Goal: Transaction & Acquisition: Book appointment/travel/reservation

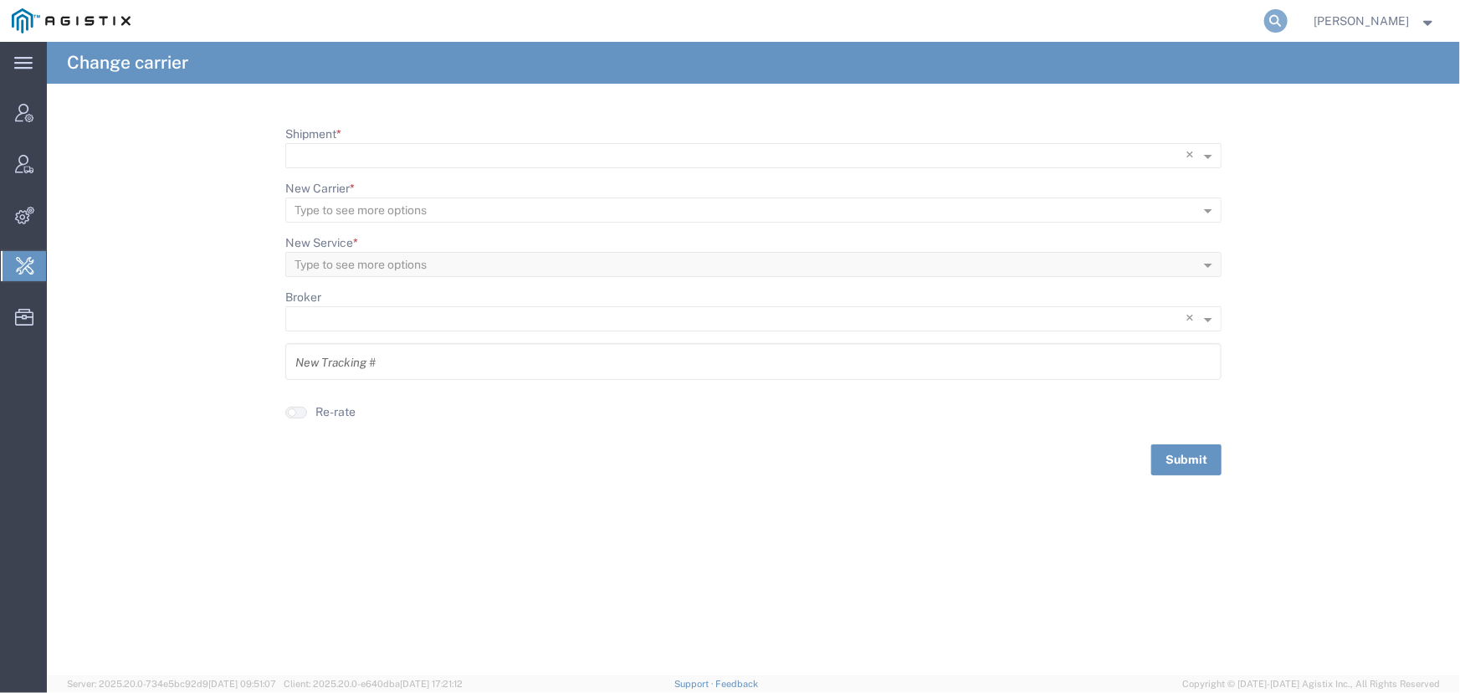
click at [1264, 24] on icon at bounding box center [1275, 20] width 23 height 23
type input "57066444"
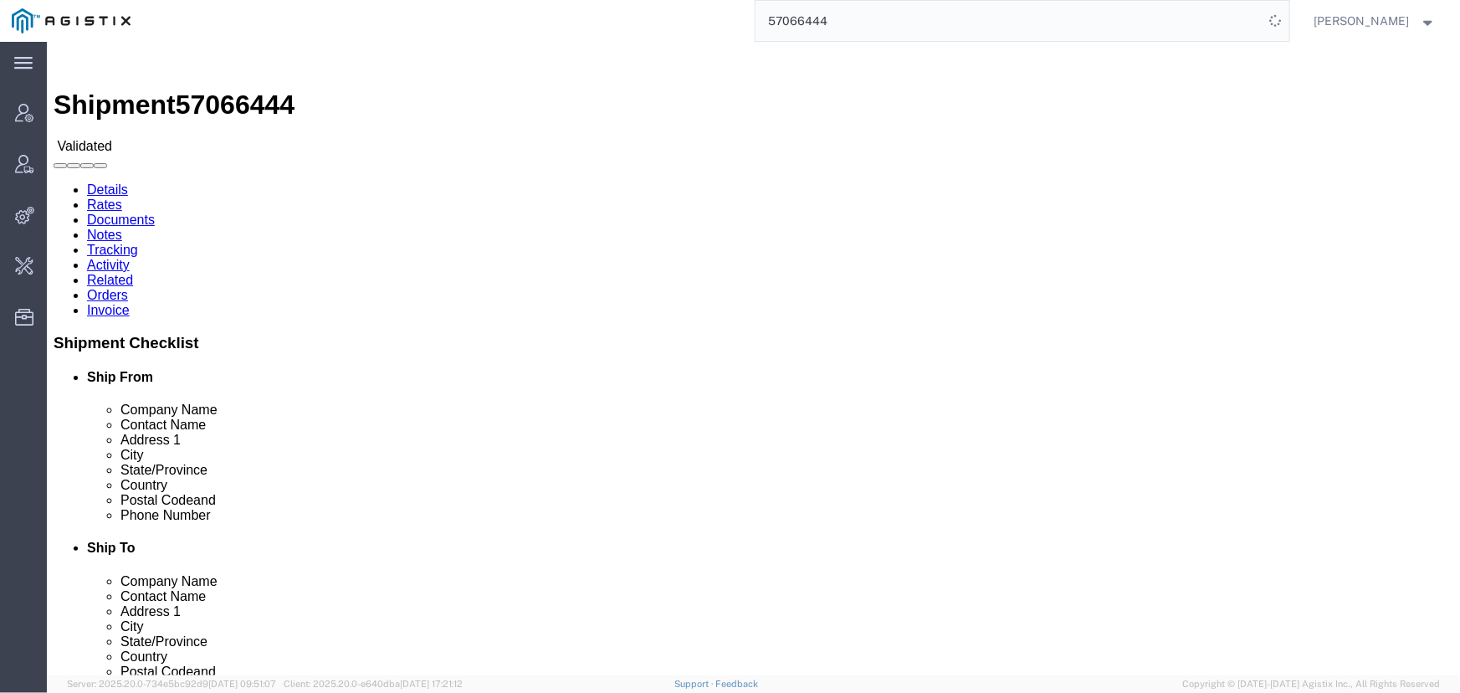
click link "Activity"
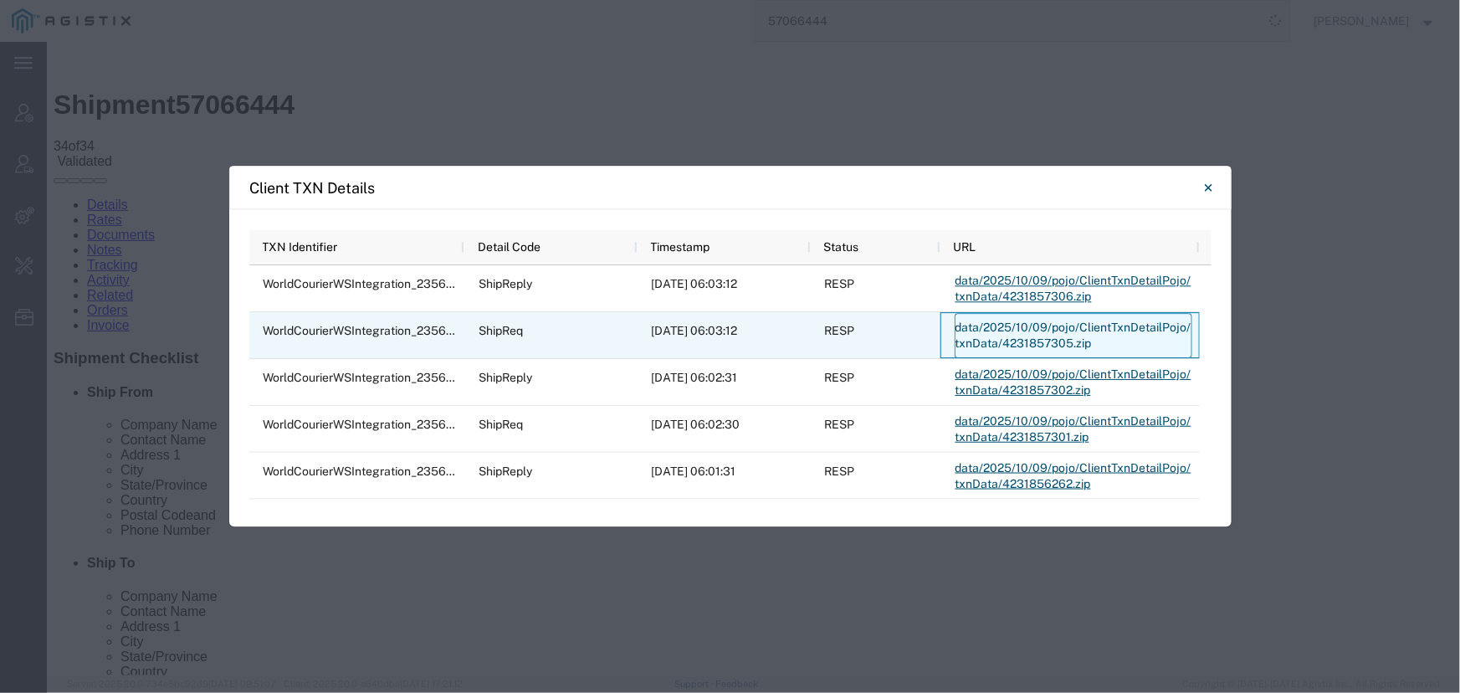
click at [1029, 331] on link "data/2025/10/09/pojo/ClientTxnDetailPojo/txnData/4231857305.zip" at bounding box center [1074, 335] width 238 height 45
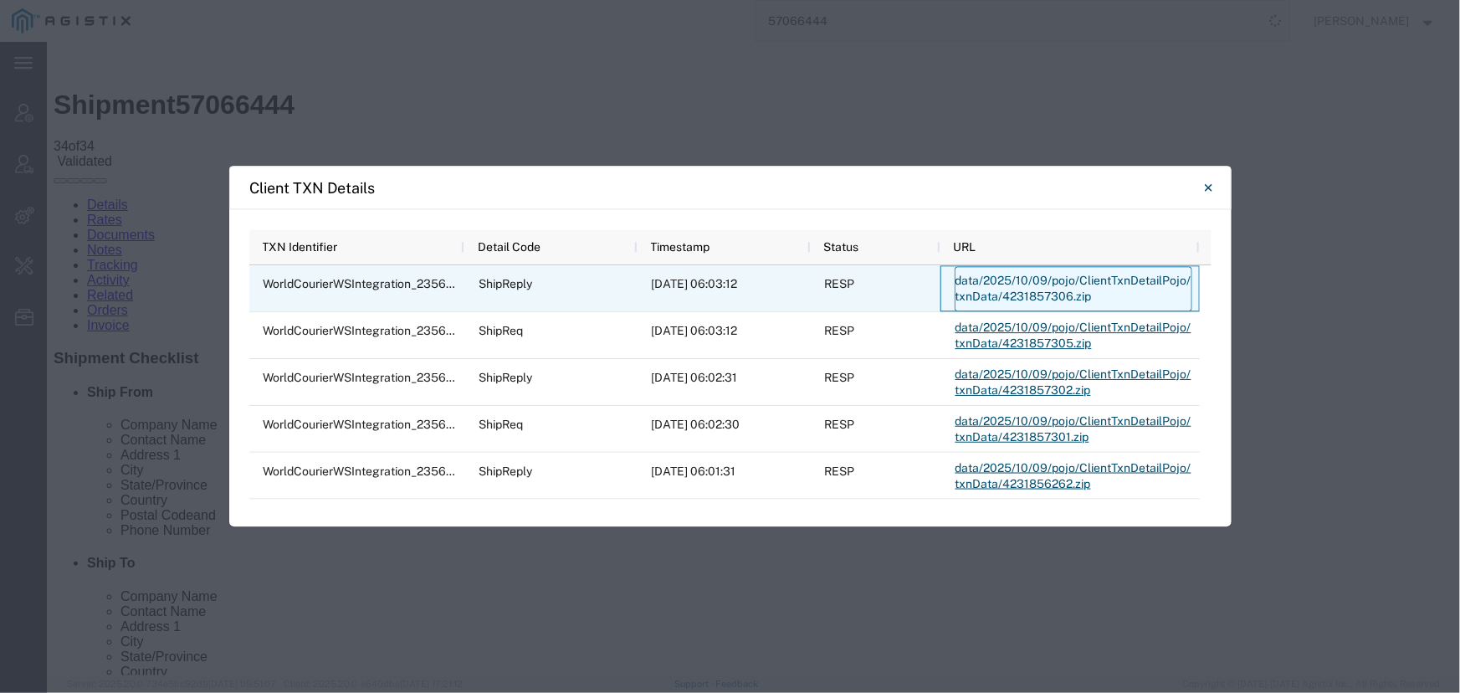
click at [994, 293] on link "data/2025/10/09/pojo/ClientTxnDetailPojo/txnData/4231857306.zip" at bounding box center [1074, 288] width 238 height 45
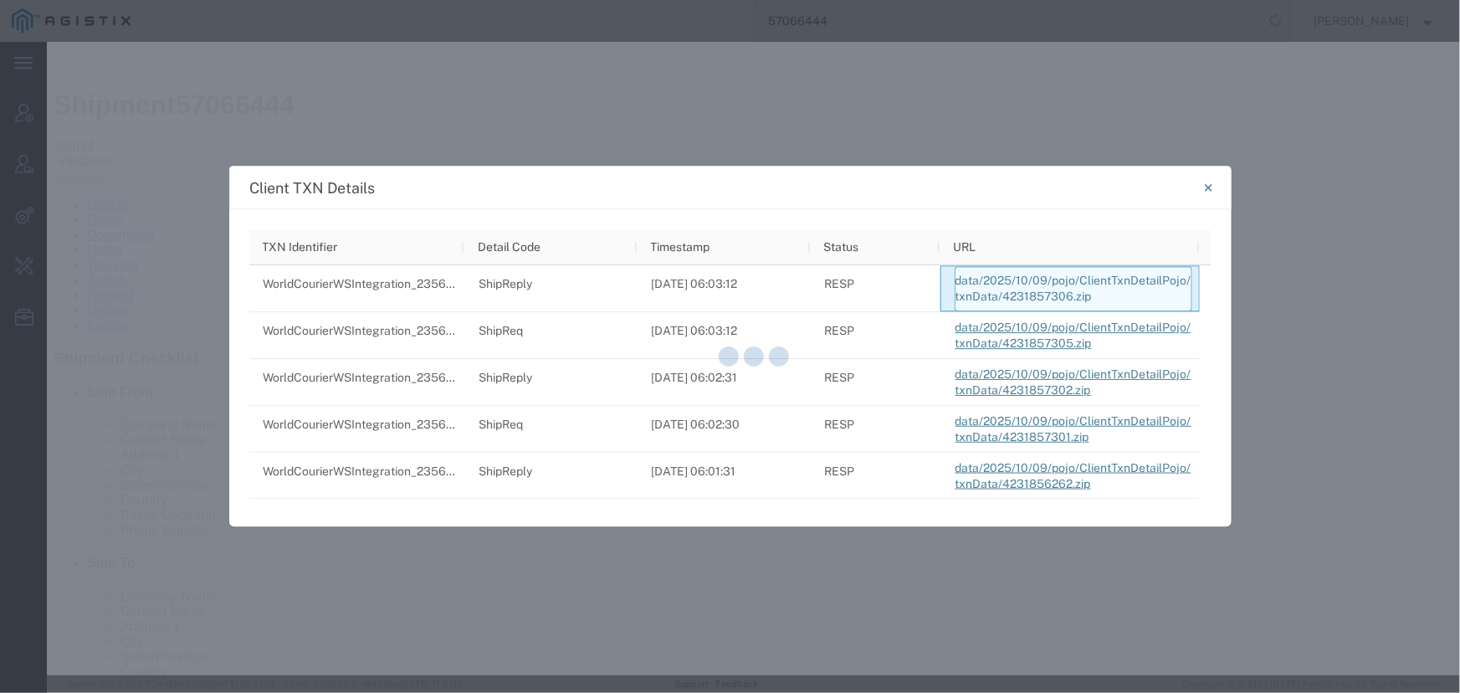
click at [994, 293] on div at bounding box center [753, 358] width 1413 height 633
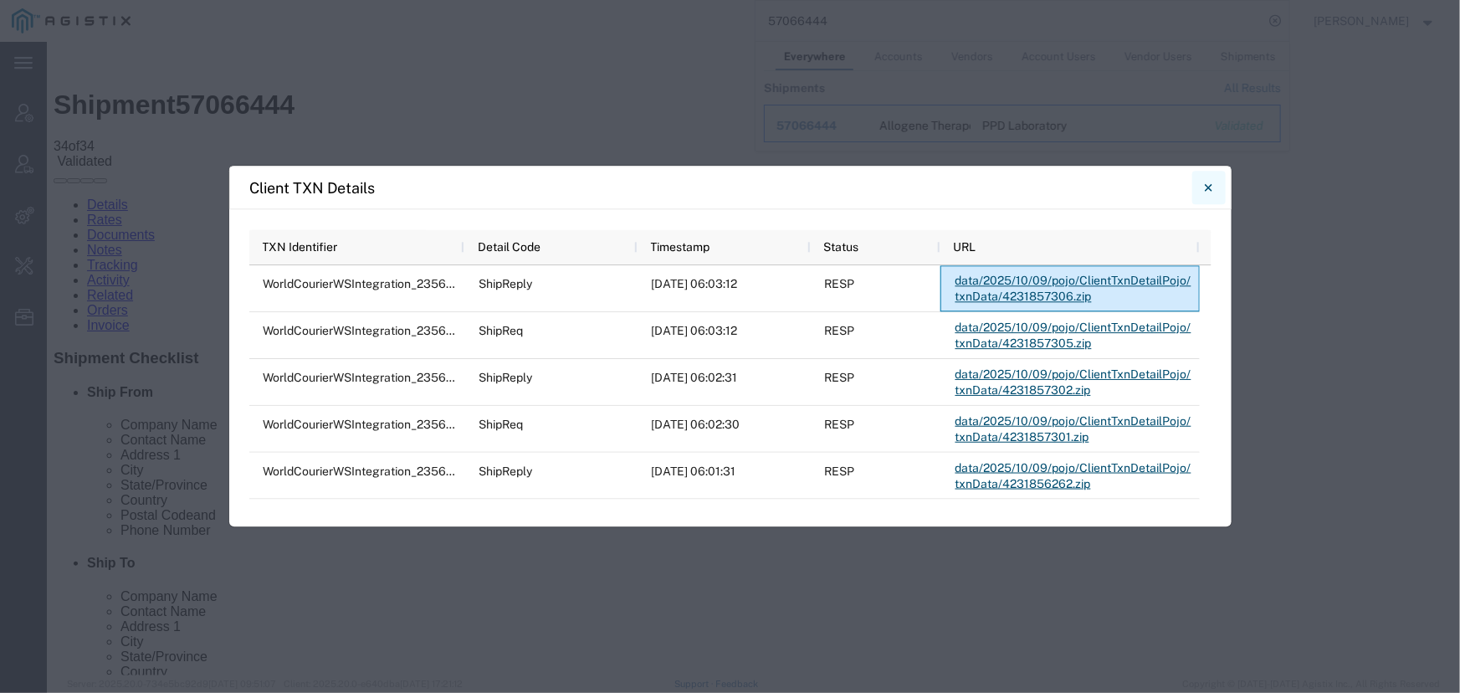
click at [1208, 186] on icon "Close" at bounding box center [1209, 187] width 8 height 20
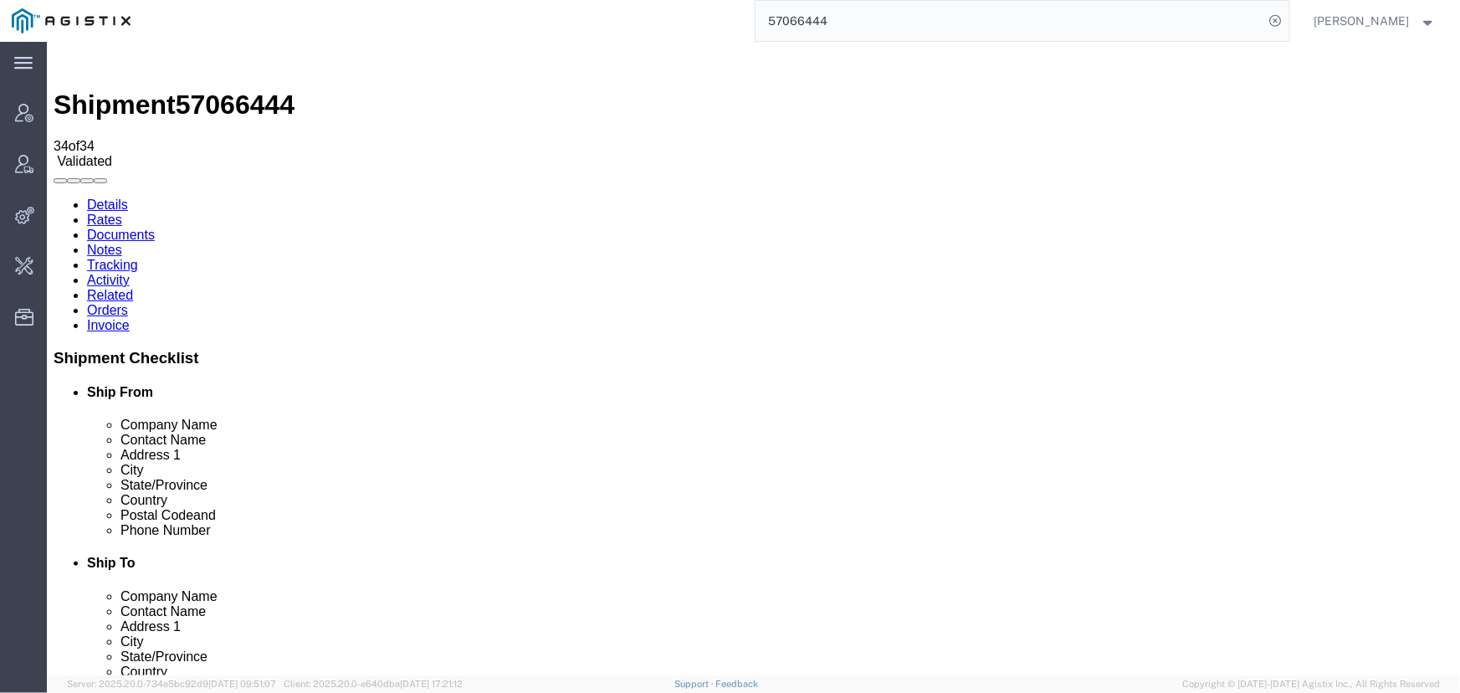
click at [1368, 19] on span "[PERSON_NAME]" at bounding box center [1361, 21] width 95 height 18
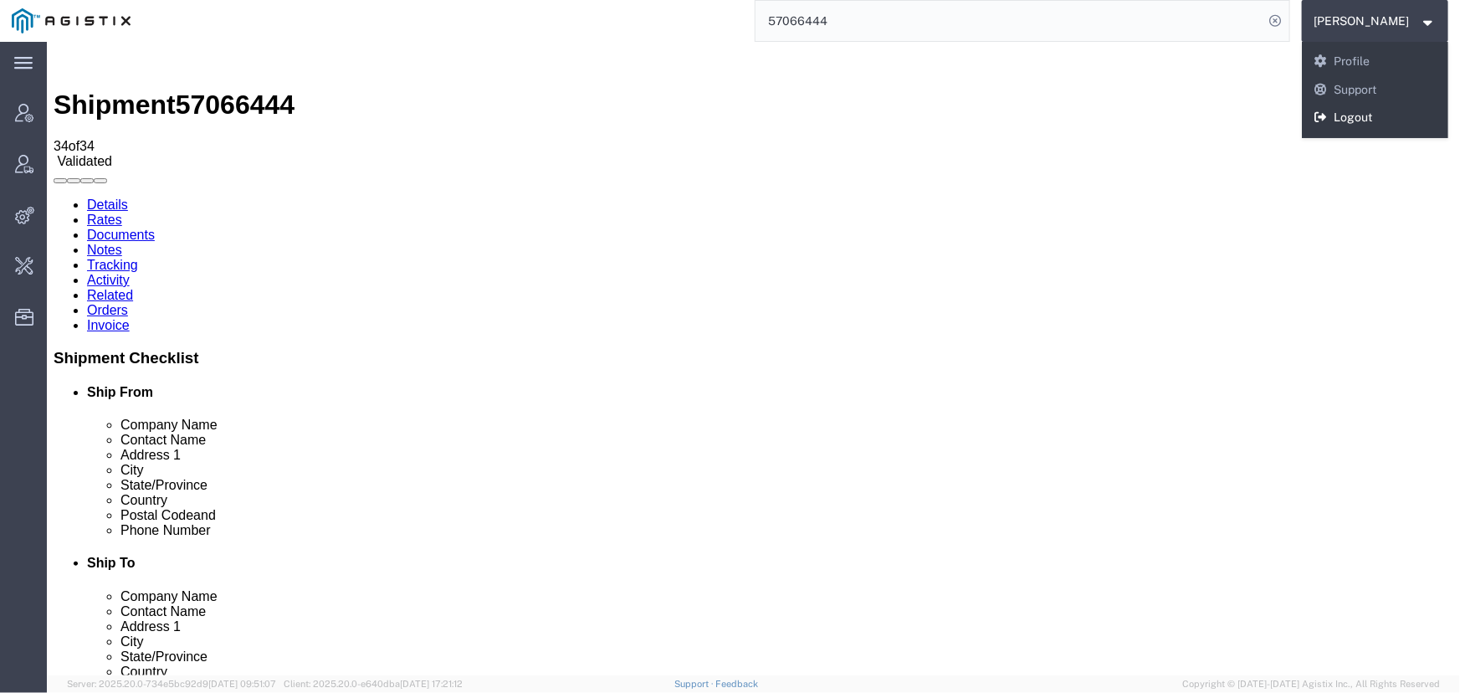
click at [1366, 121] on link "Logout" at bounding box center [1375, 118] width 147 height 28
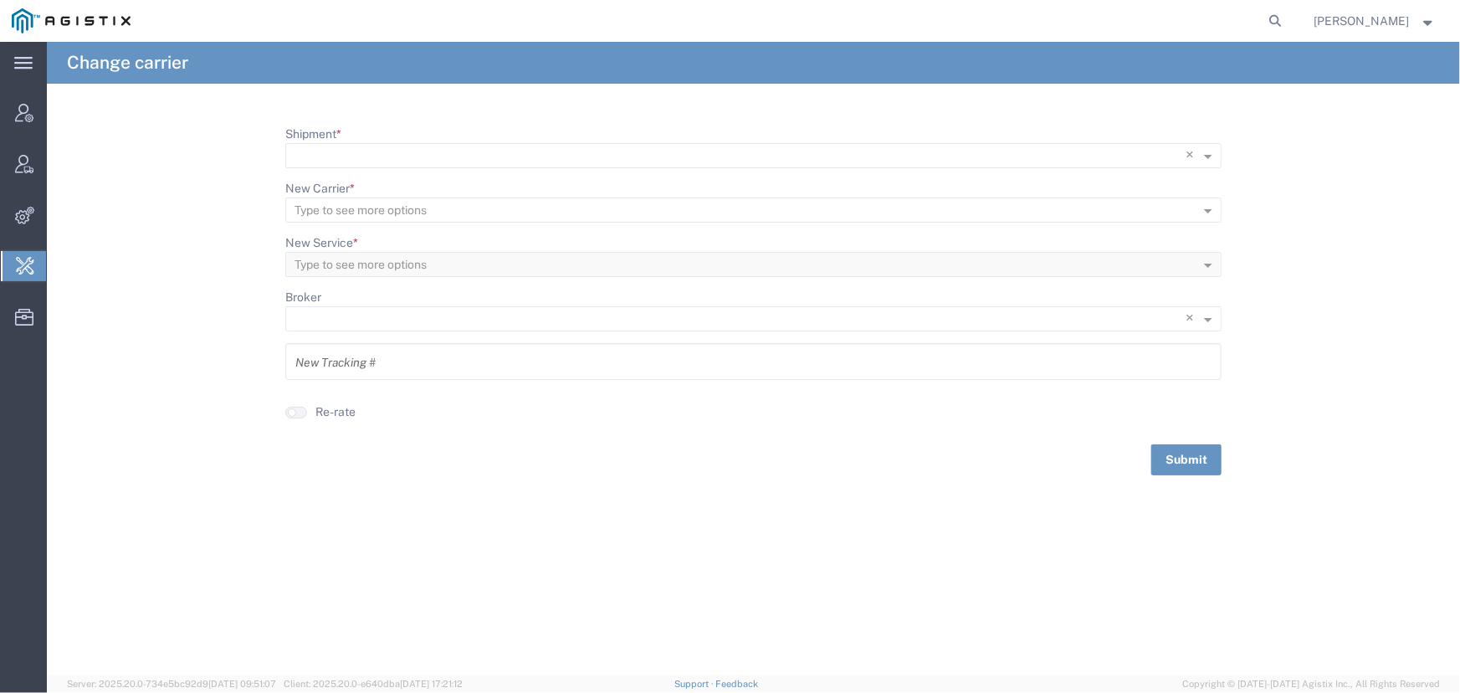
click at [1345, 18] on span "Jenneffer Jahraus" at bounding box center [1361, 21] width 95 height 18
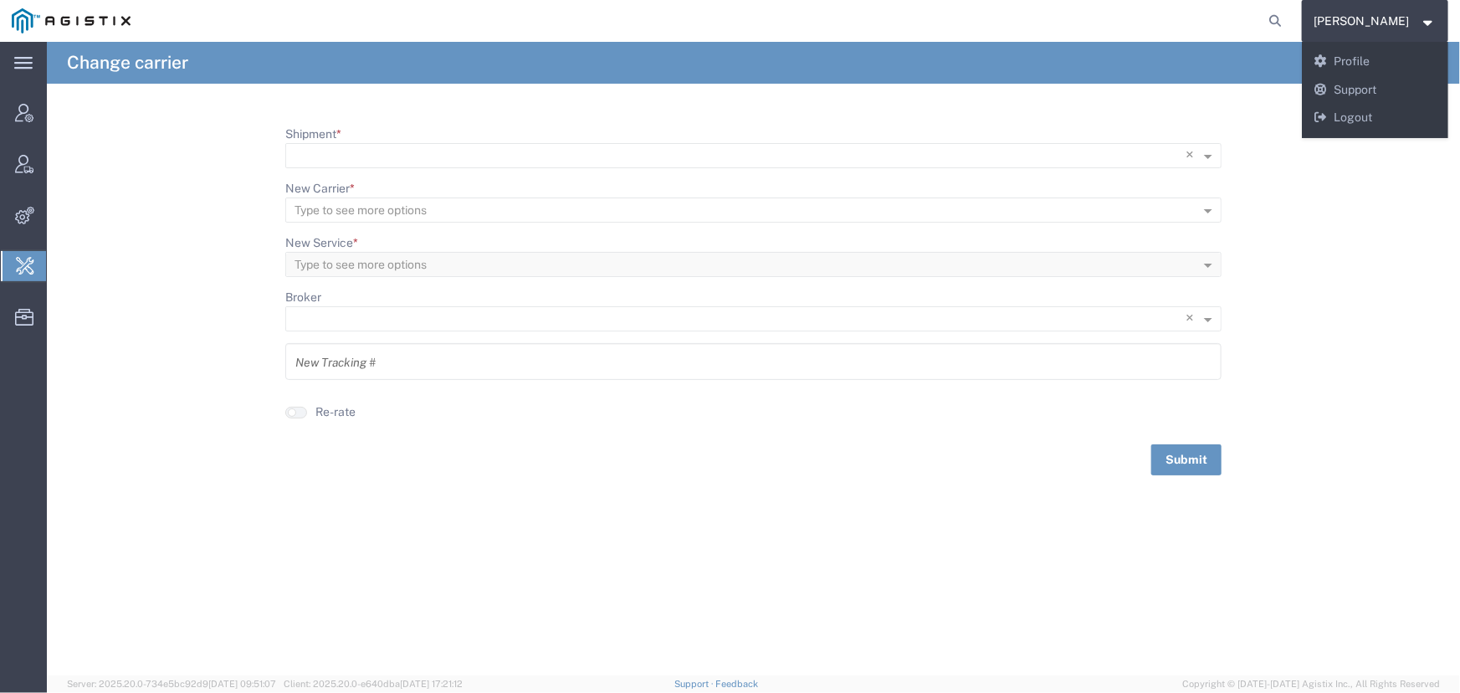
click at [1144, 33] on agx-global-search at bounding box center [1022, 21] width 535 height 42
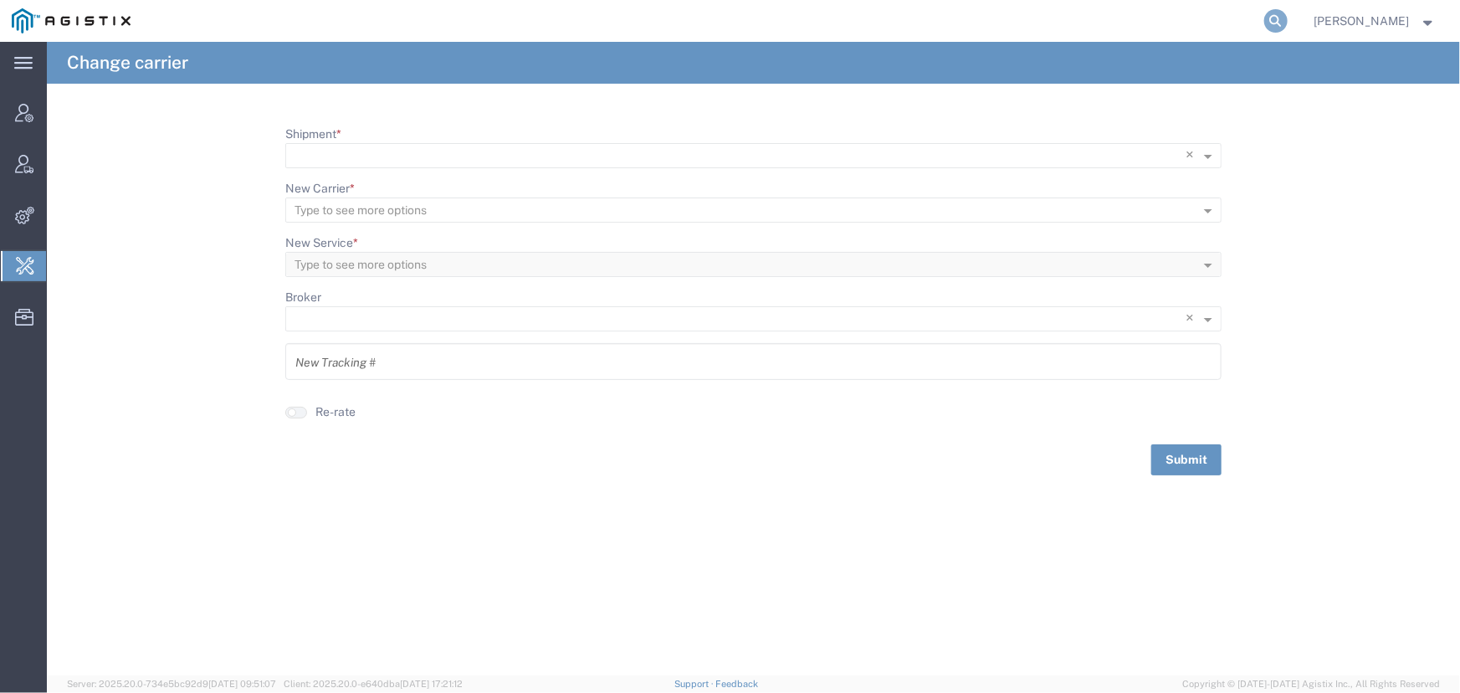
click at [1269, 19] on icon at bounding box center [1275, 20] width 23 height 23
type input "o"
type input "allogene"
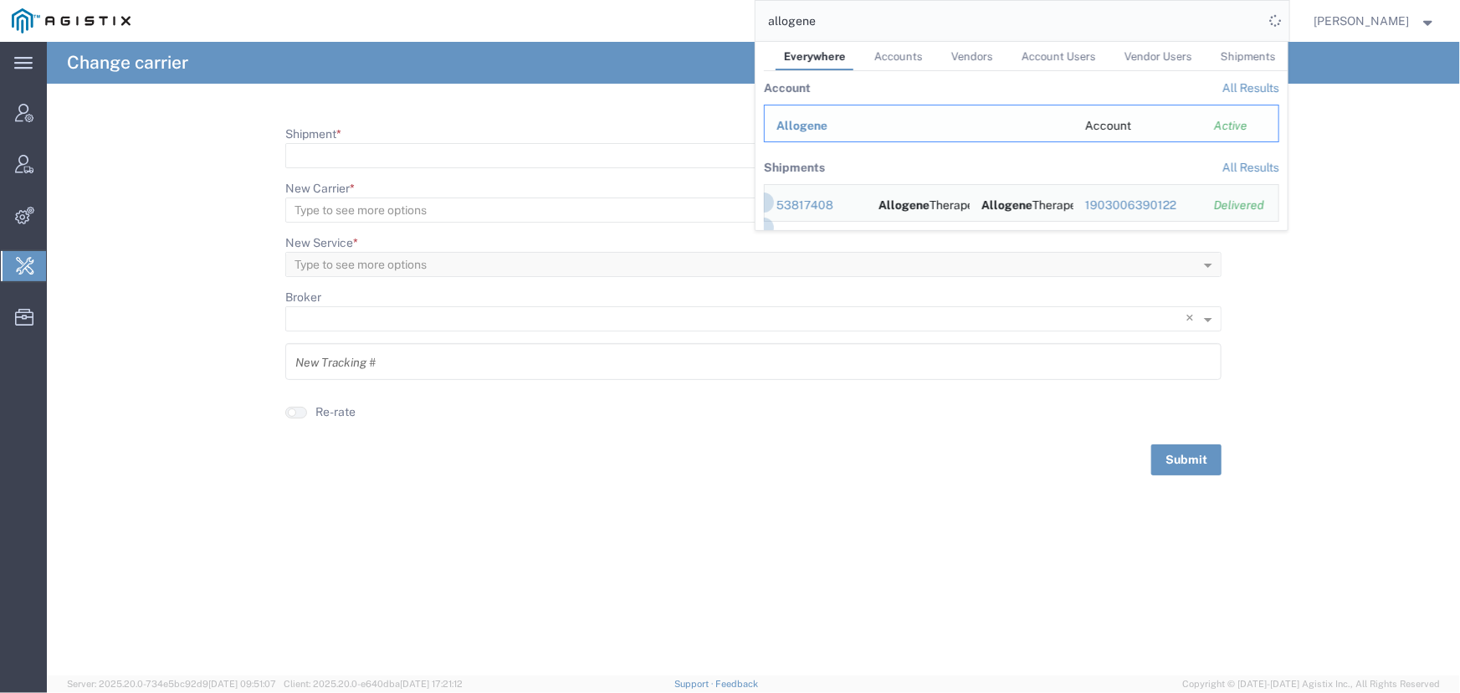
click at [786, 126] on span "Allogene" at bounding box center [801, 125] width 51 height 13
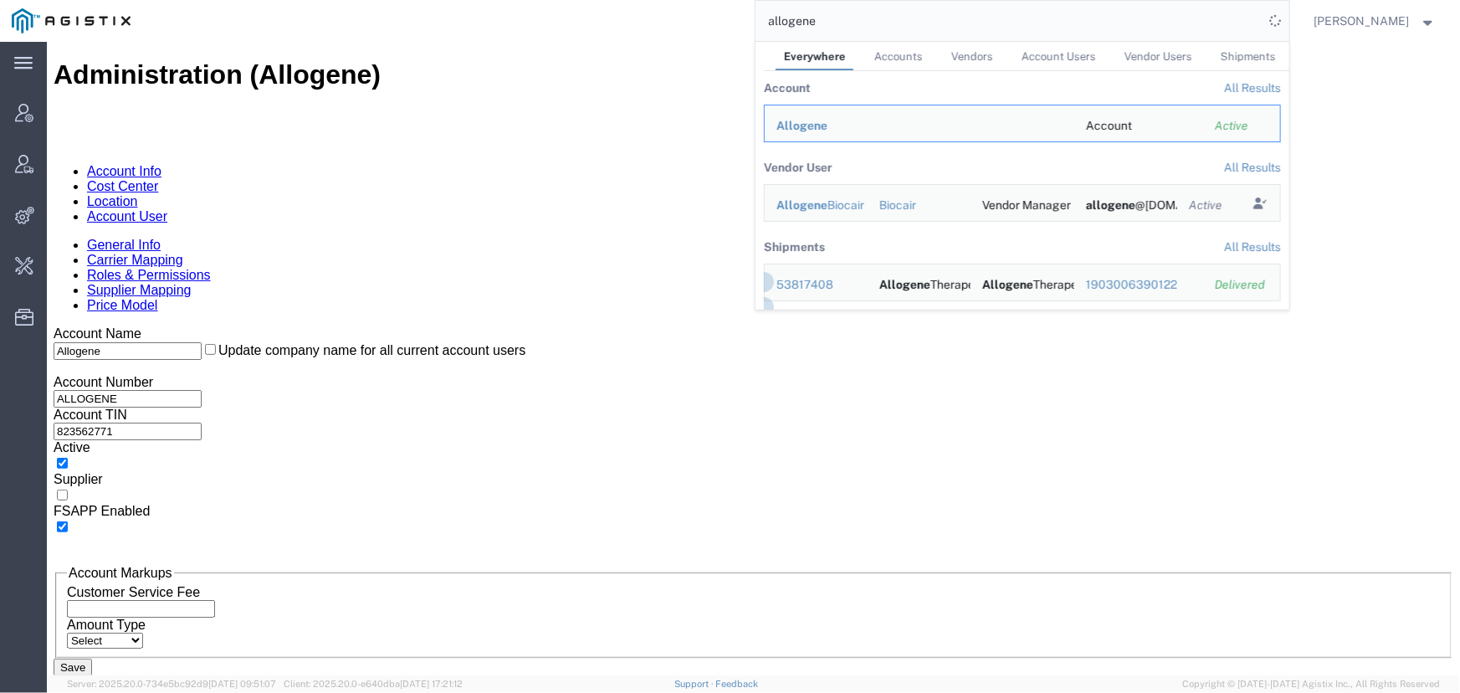
click at [166, 208] on link "Account User" at bounding box center [126, 215] width 80 height 14
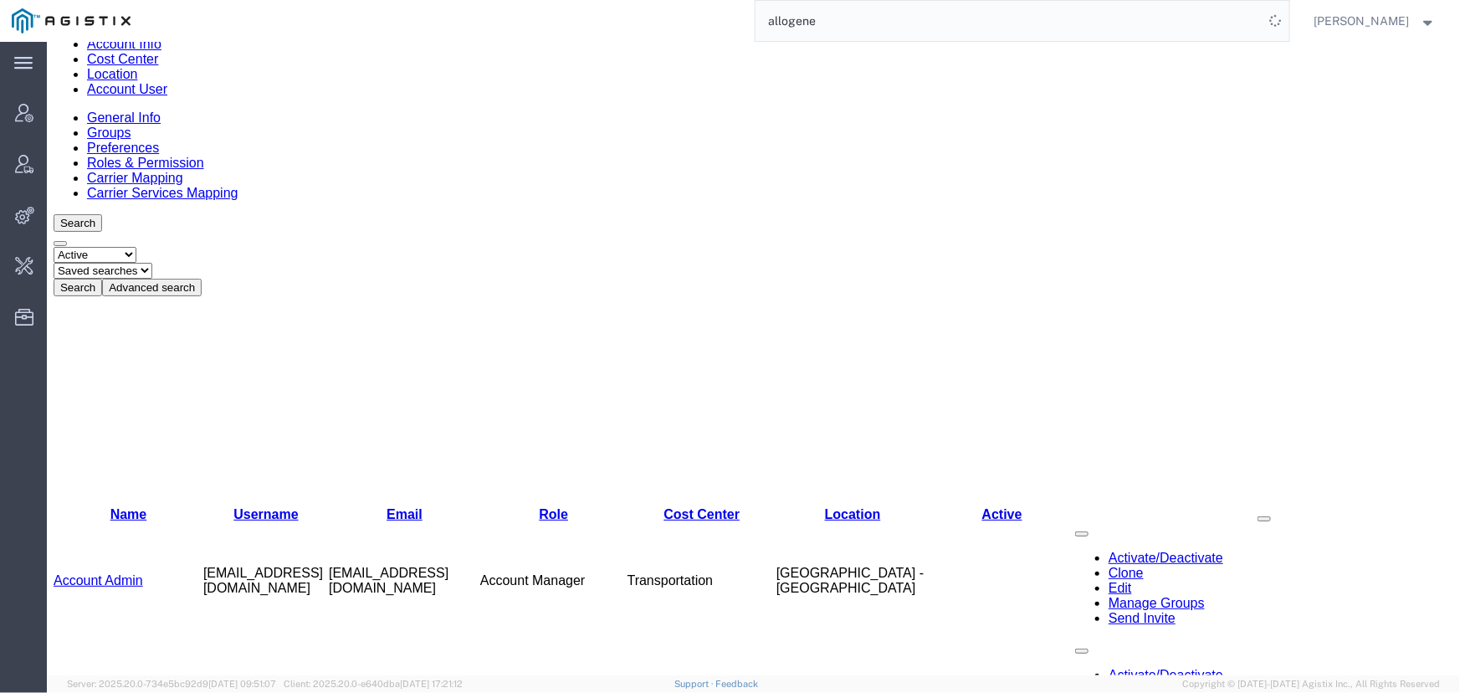
scroll to position [380, 0]
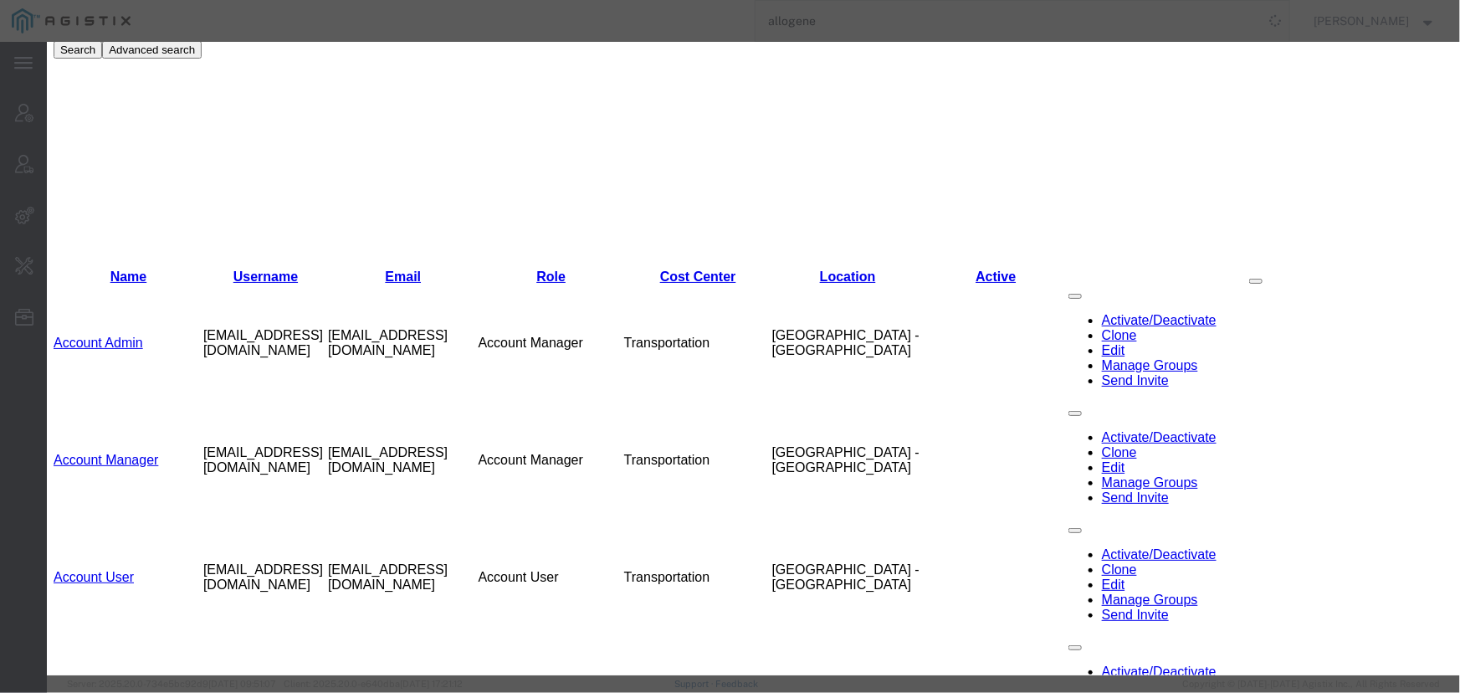
select select "COSTCENTER"
select select "65131"
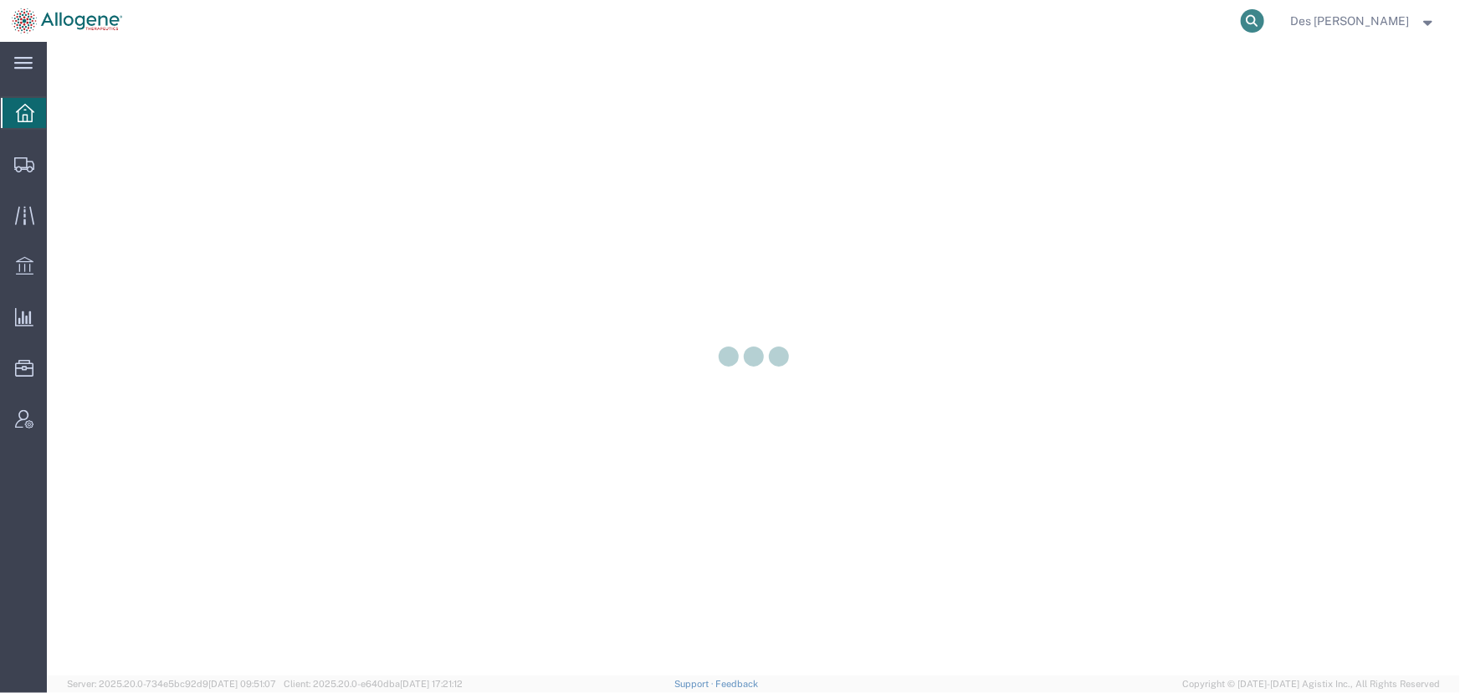
click at [1264, 23] on icon at bounding box center [1252, 20] width 23 height 23
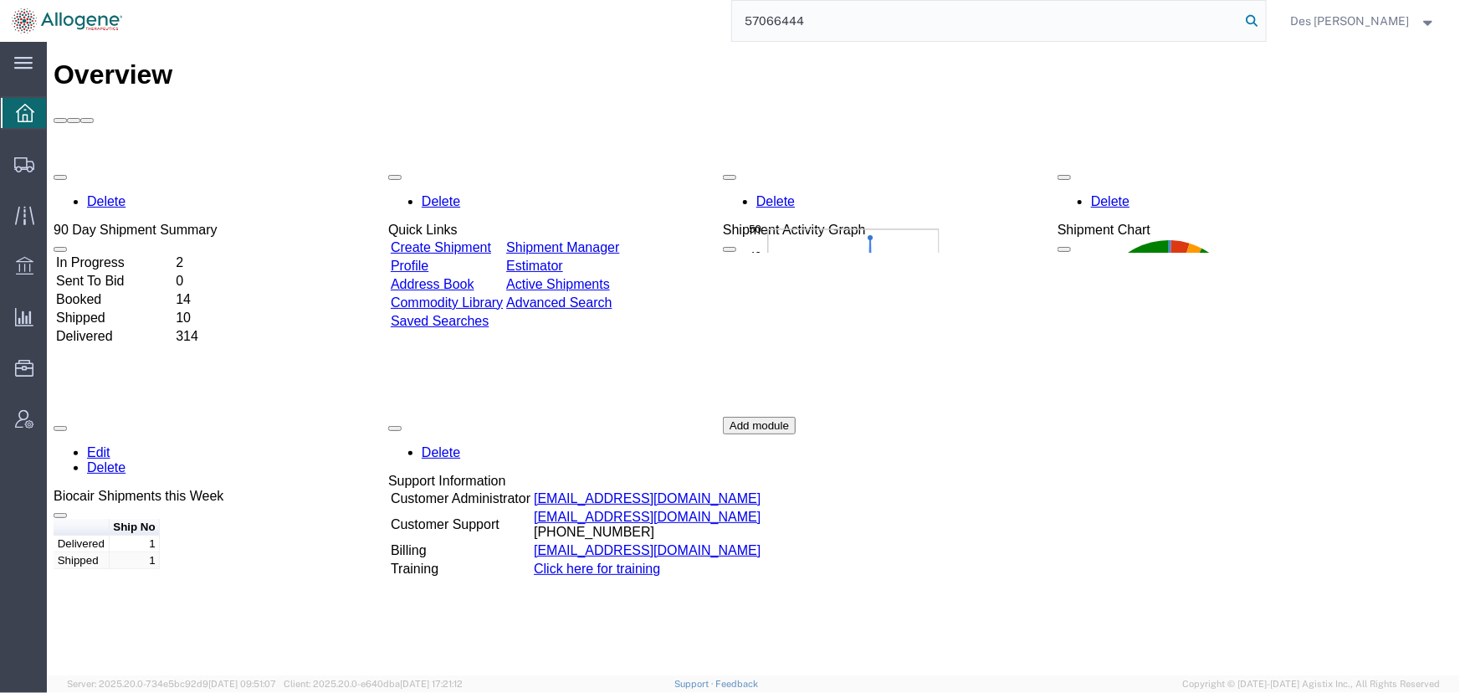
type input "57066444"
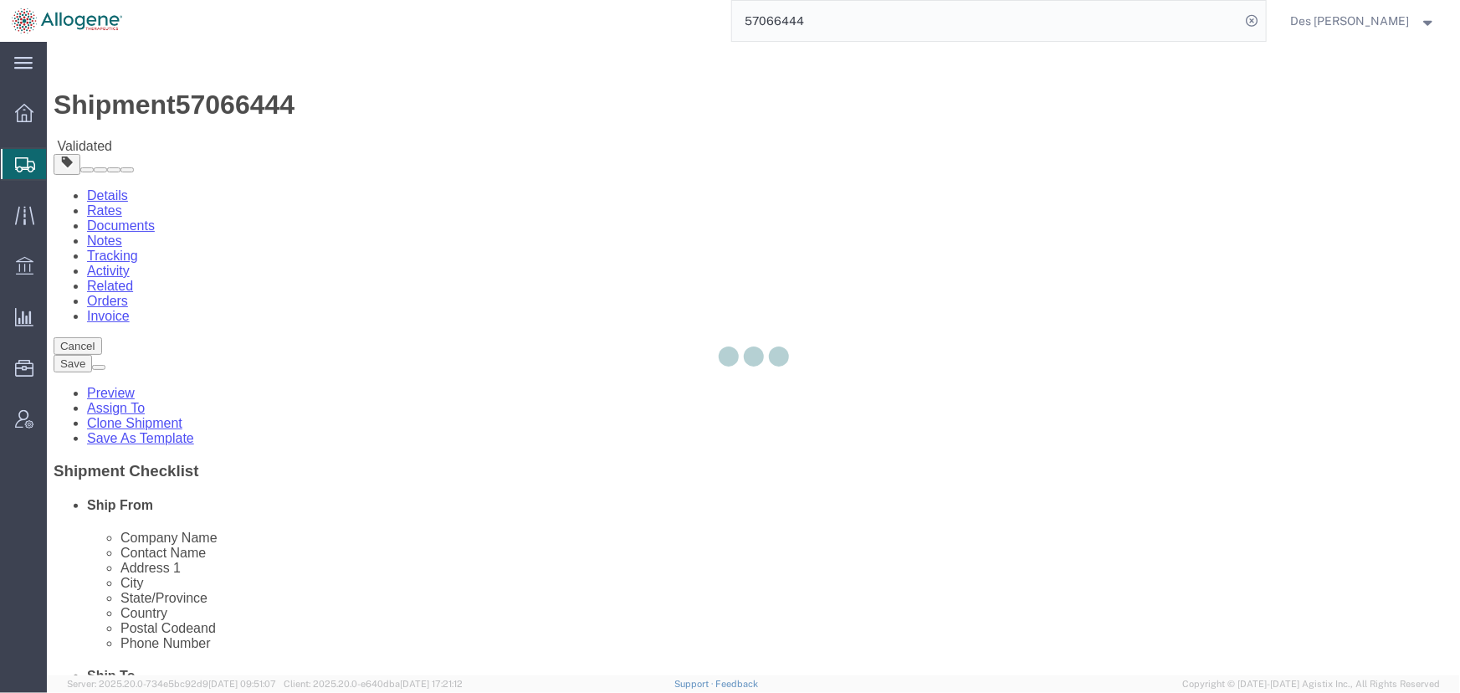
select select "52632"
select select
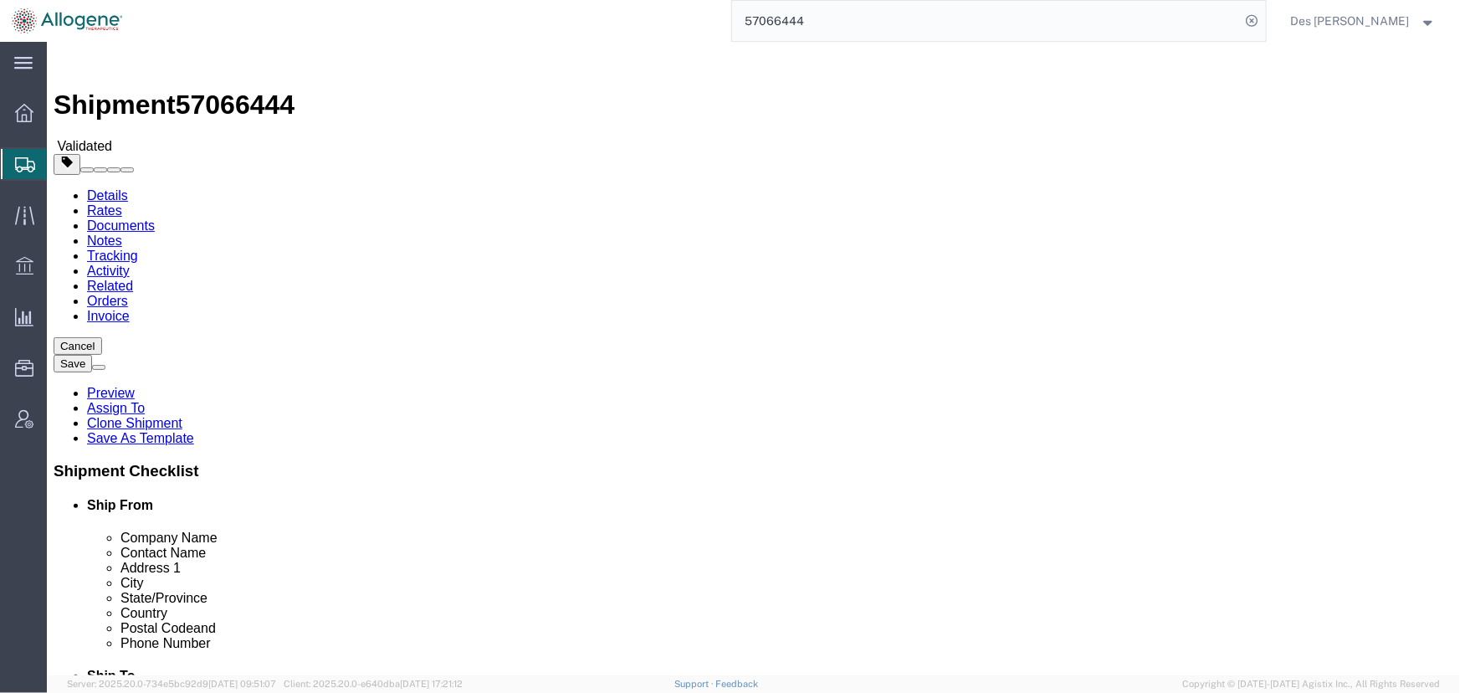
click button "Rate Shipment"
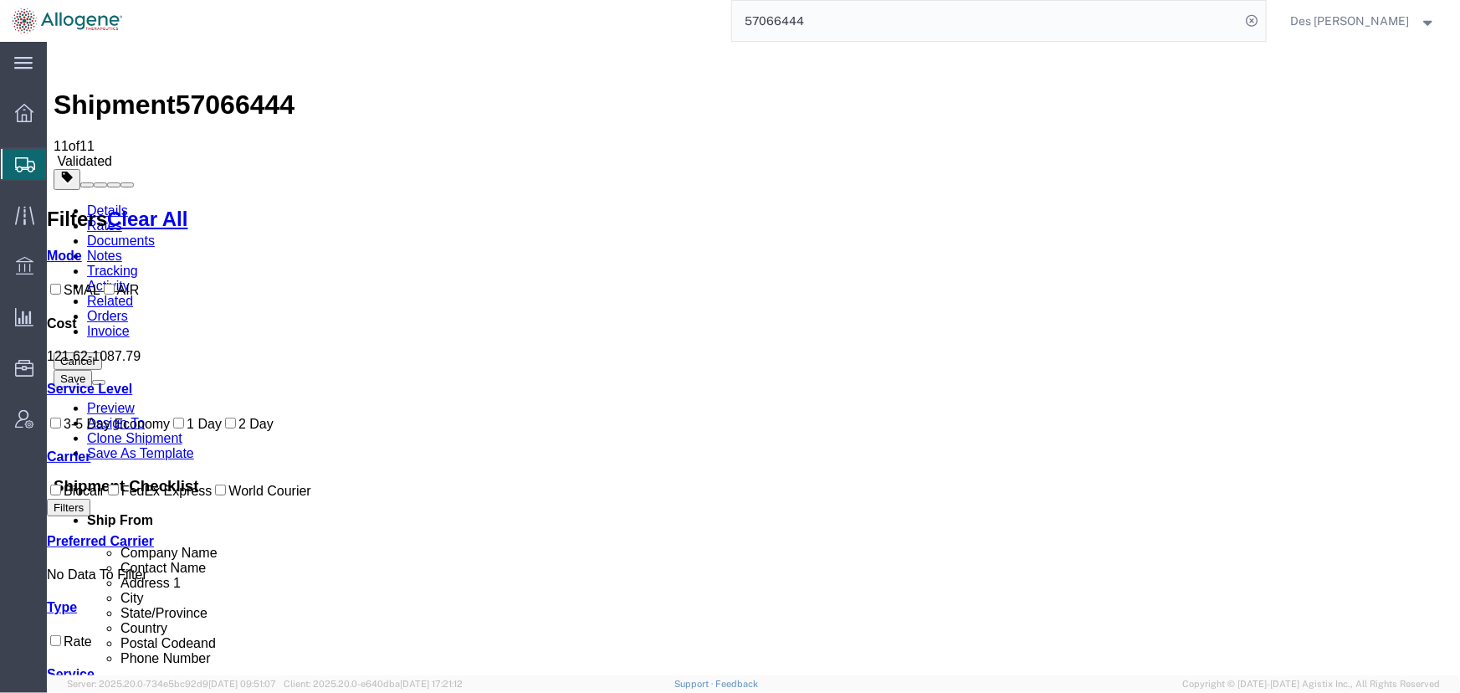
click at [1379, 18] on span "Des [PERSON_NAME]" at bounding box center [1350, 21] width 119 height 18
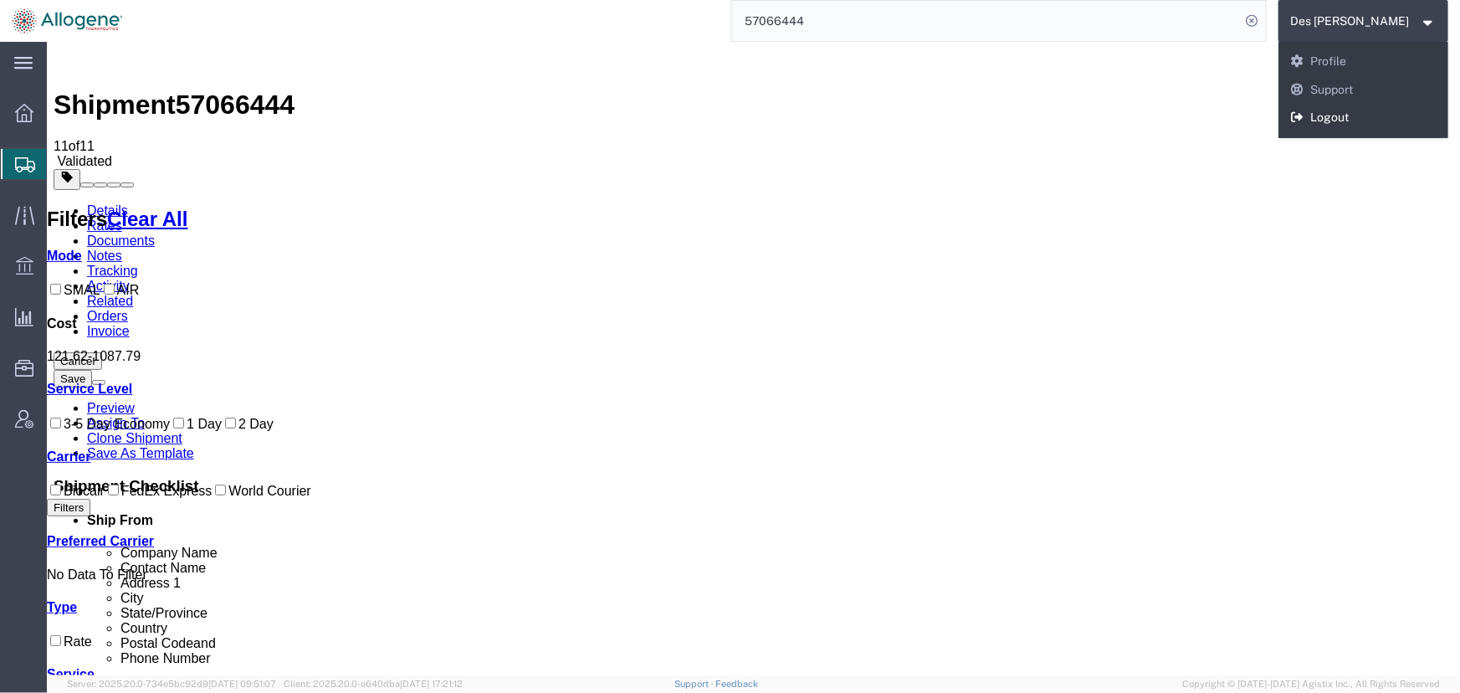
click at [1380, 115] on link "Logout" at bounding box center [1363, 118] width 171 height 28
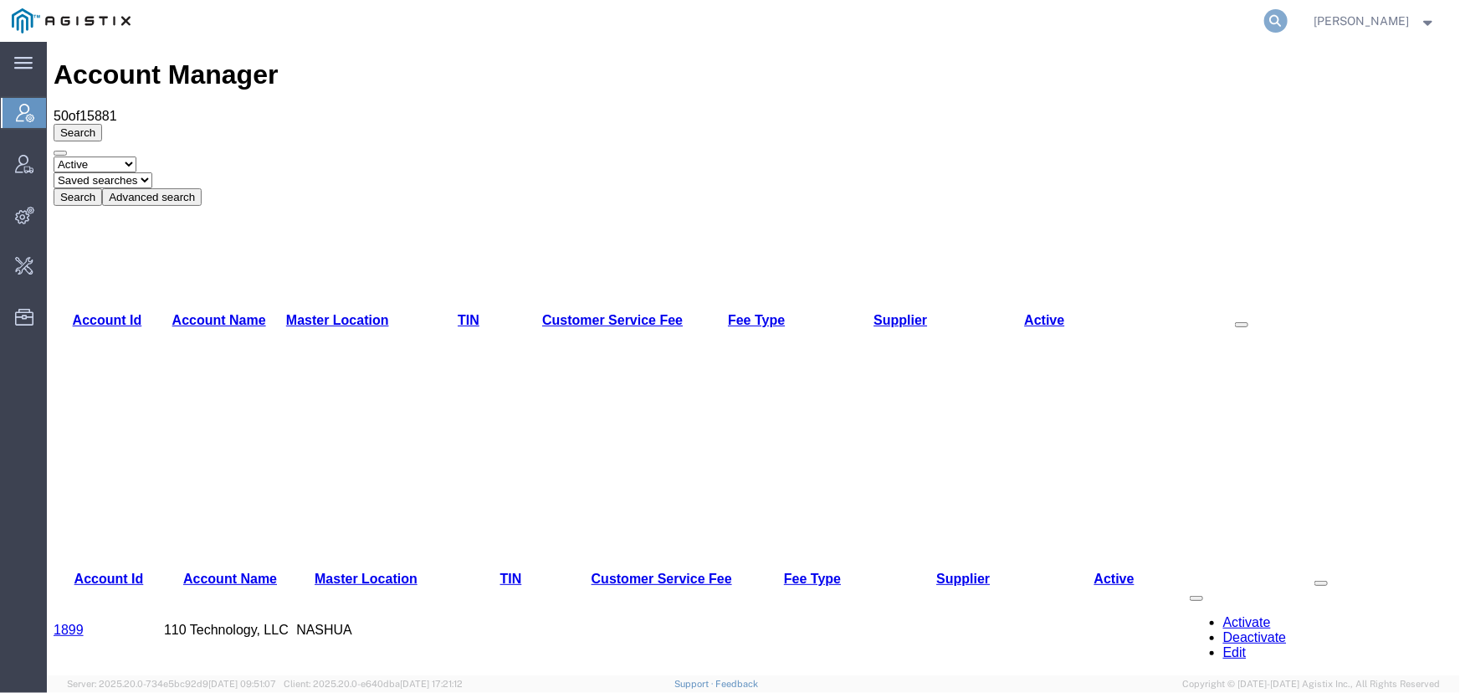
click at [1273, 19] on icon at bounding box center [1275, 20] width 23 height 23
type input "57066444"
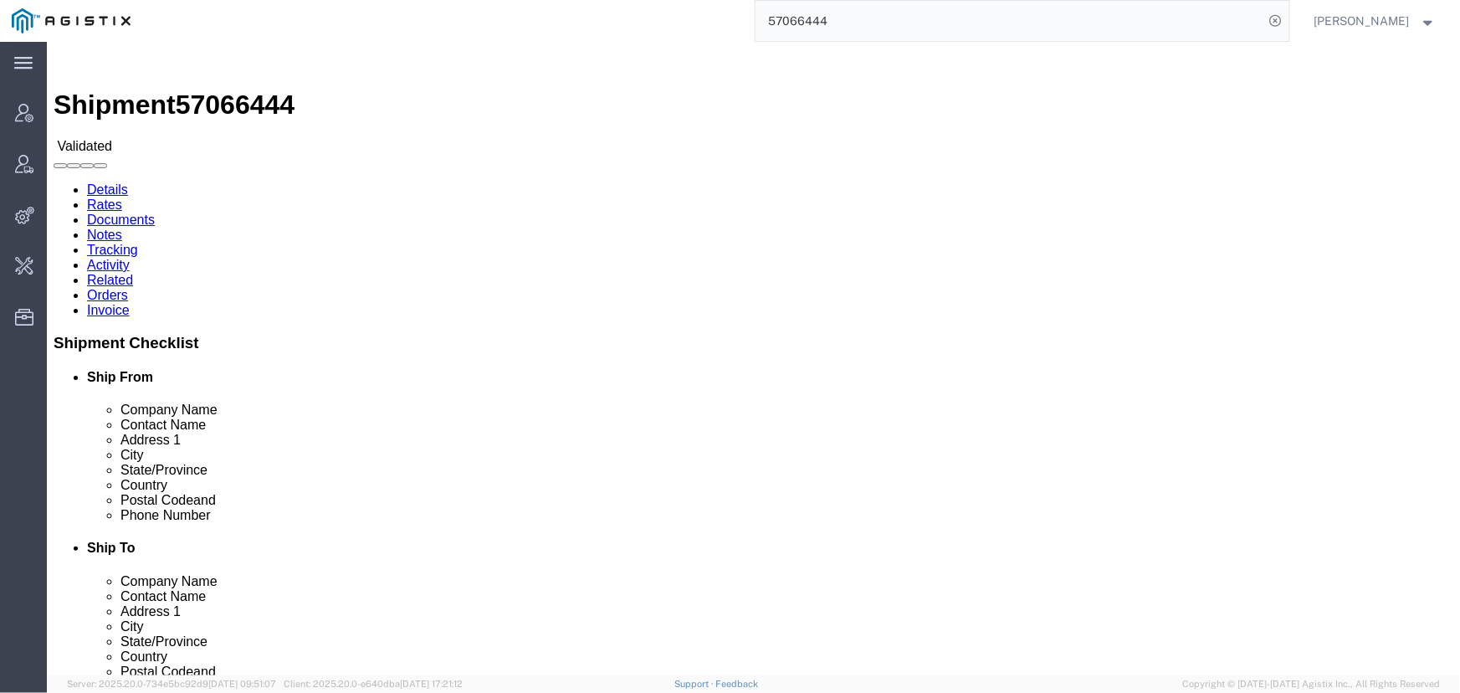
click link "Activity"
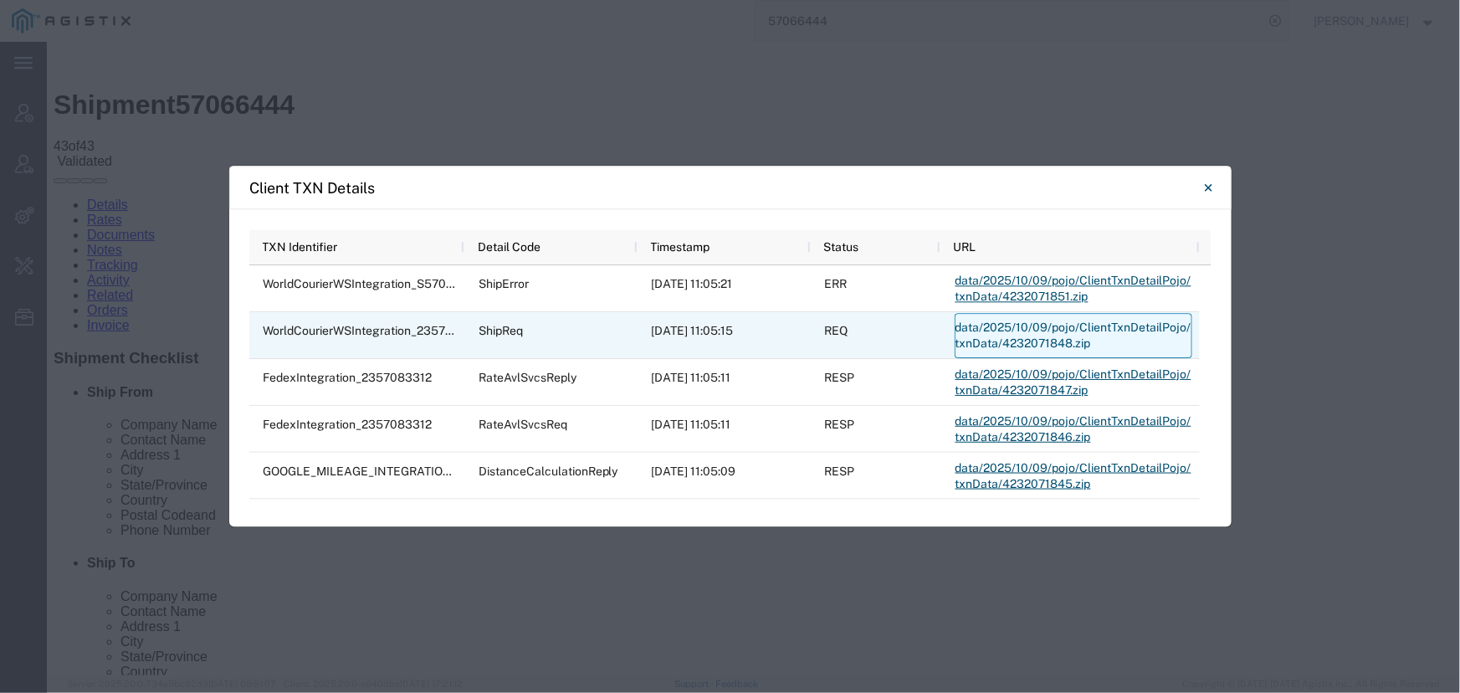
click at [1044, 335] on link "data/2025/10/09/pojo/ClientTxnDetailPojo/txnData/4232071848.zip" at bounding box center [1074, 335] width 238 height 45
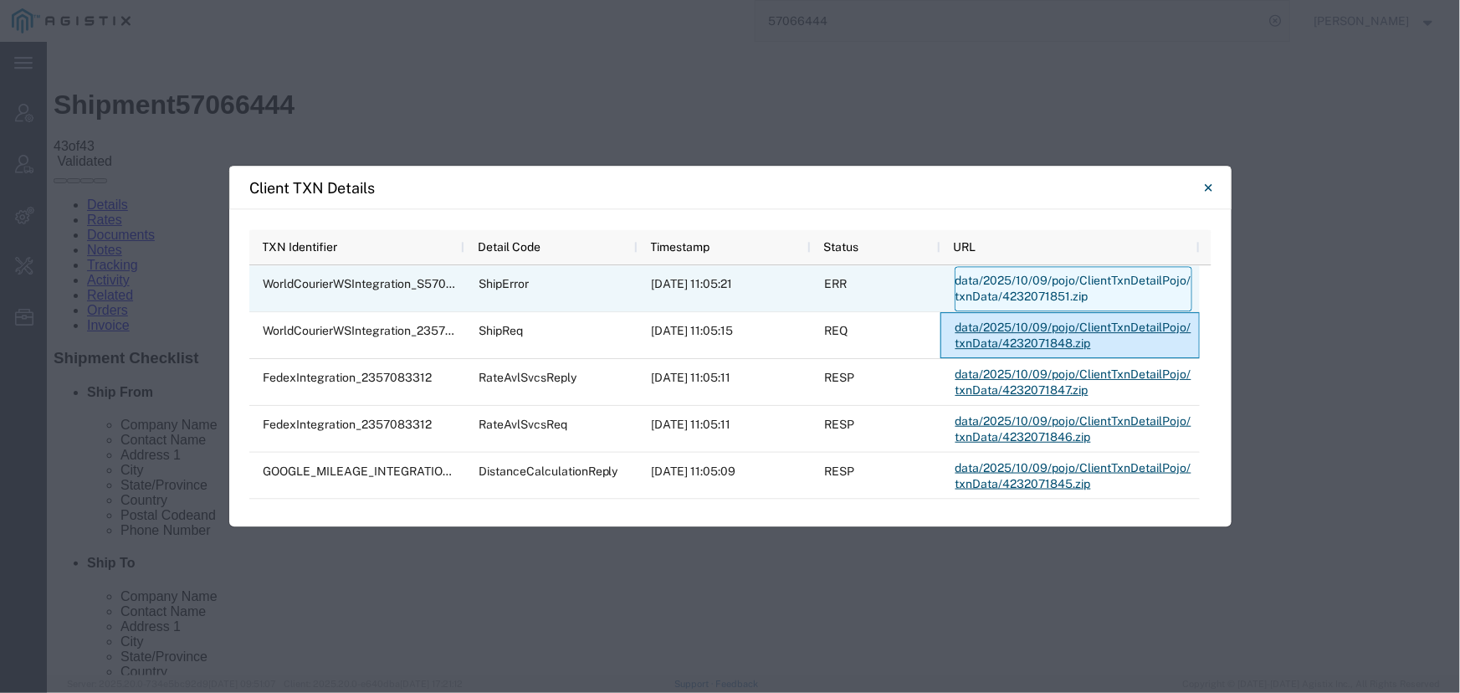
click at [1113, 284] on link "data/2025/10/09/pojo/ClientTxnDetailPojo/txnData/4232071851.zip" at bounding box center [1074, 288] width 238 height 45
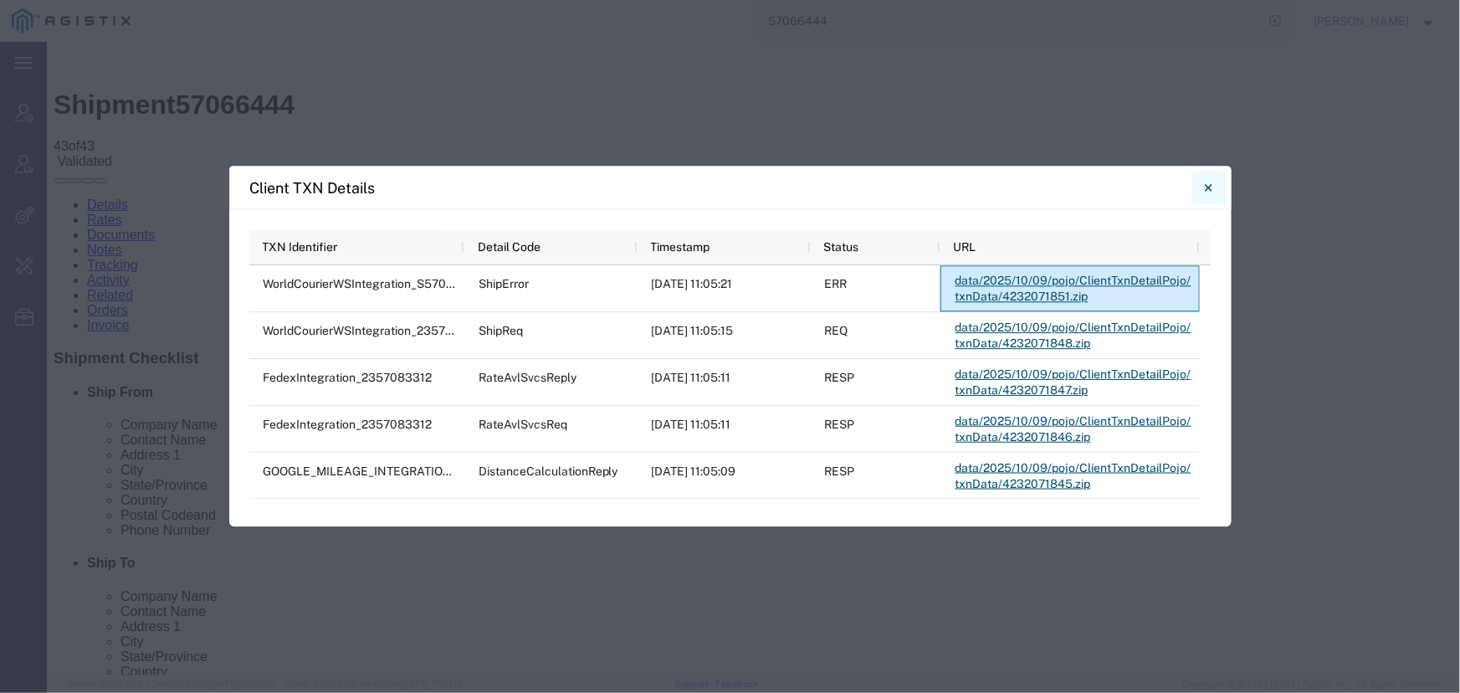
click at [1210, 187] on icon "Close" at bounding box center [1209, 187] width 8 height 20
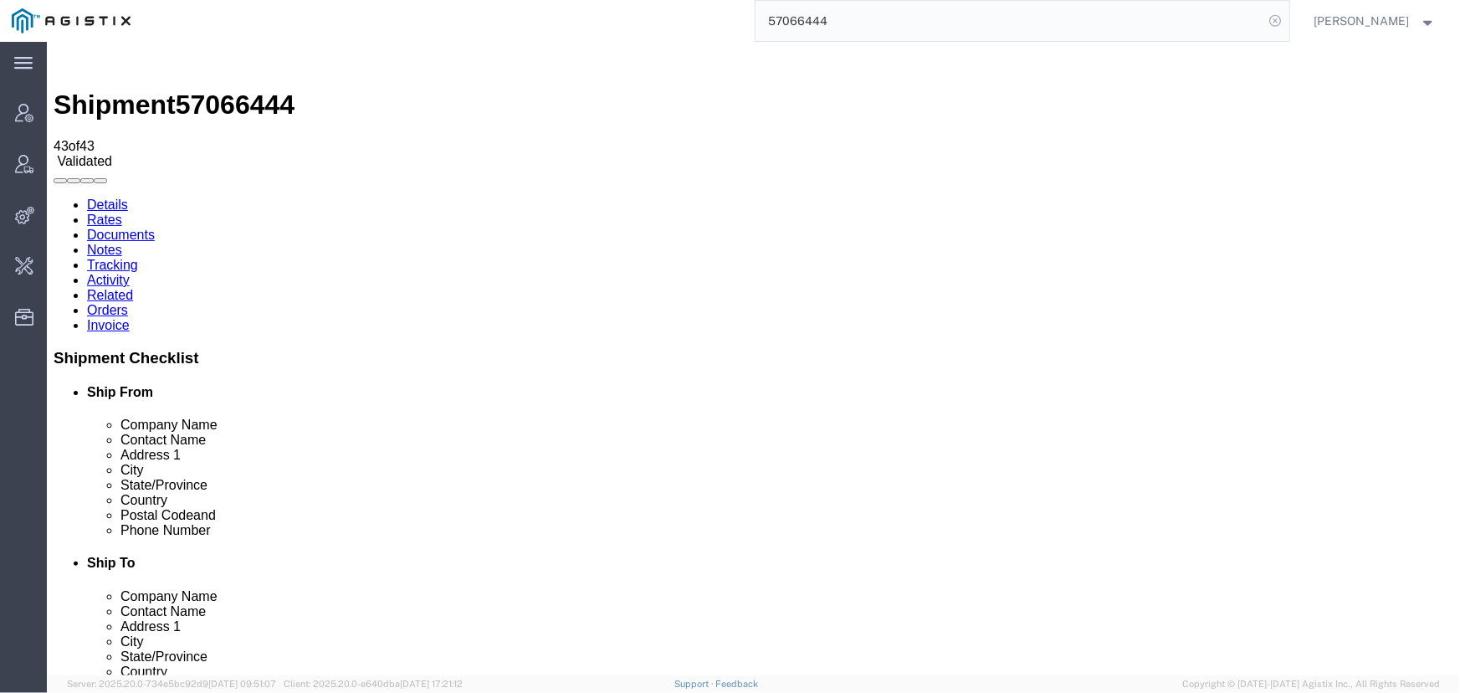
click at [1276, 27] on icon at bounding box center [1275, 20] width 23 height 23
drag, startPoint x: 1276, startPoint y: 23, endPoint x: 1175, endPoint y: 23, distance: 100.4
click at [1274, 23] on icon at bounding box center [1275, 20] width 23 height 23
click at [965, 25] on input "search" at bounding box center [1009, 21] width 509 height 40
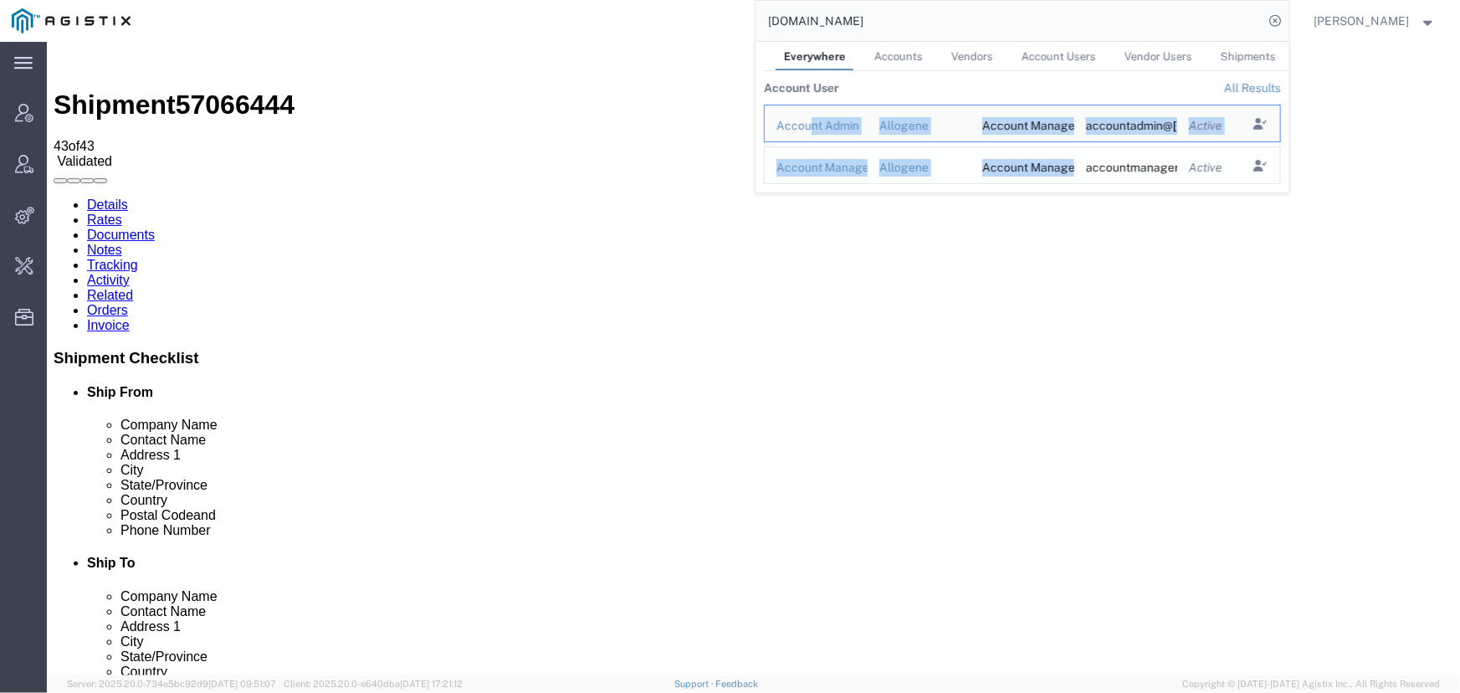
drag, startPoint x: 811, startPoint y: 123, endPoint x: 1109, endPoint y: 171, distance: 302.5
click at [1108, 170] on tbody "Account Admin Allogene Account Manager accountadmin@ allogene.com Active Accoun…" at bounding box center [1026, 149] width 525 height 88
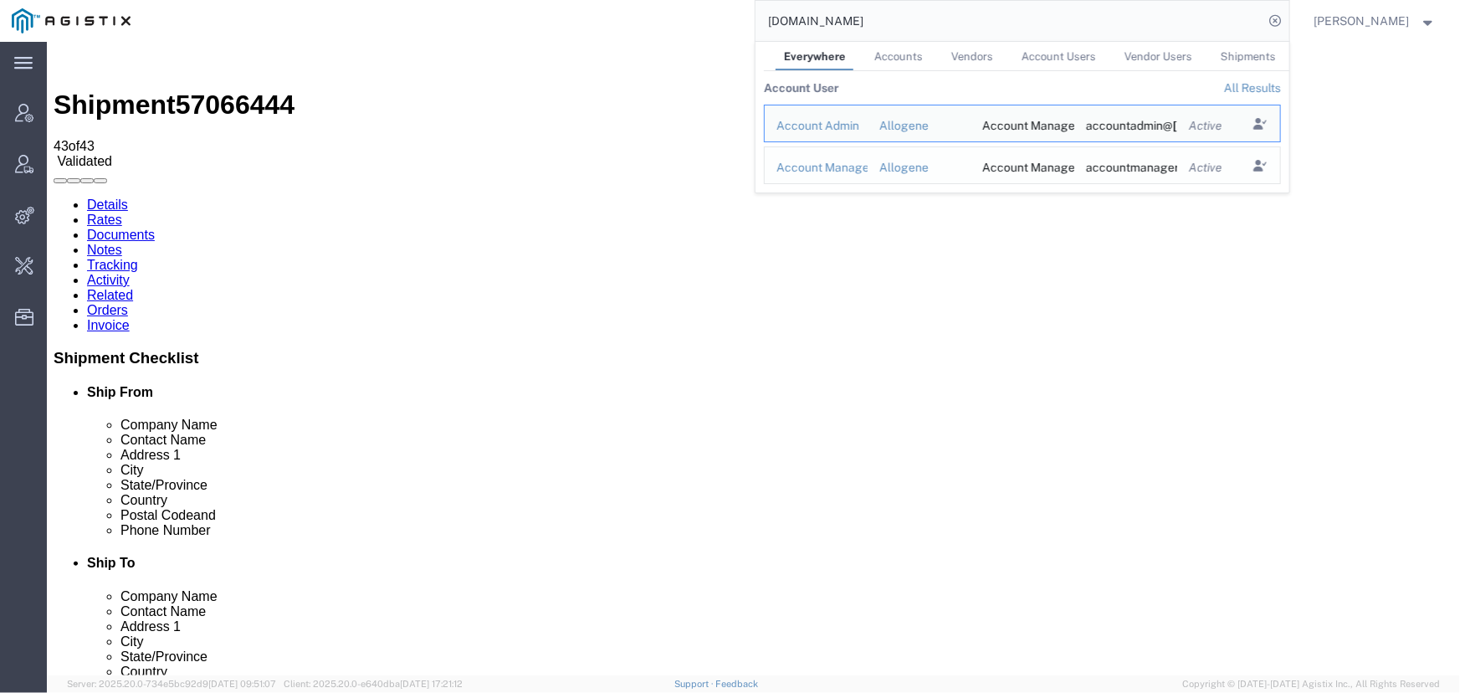
click at [1147, 170] on div "accountmanager@ allogene.com" at bounding box center [1125, 168] width 80 height 18
drag, startPoint x: 817, startPoint y: 24, endPoint x: 904, endPoint y: 24, distance: 87.0
click at [904, 24] on input "allogene.com" at bounding box center [1009, 21] width 509 height 40
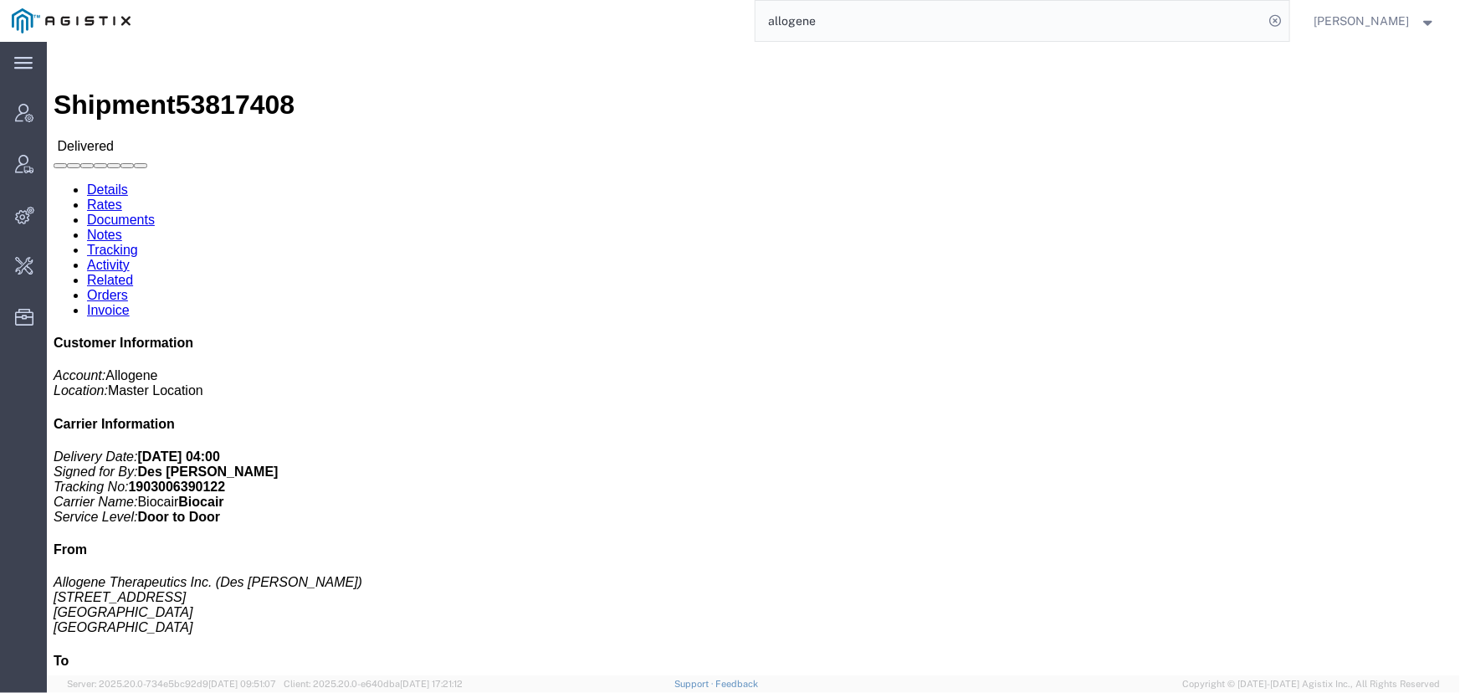
click at [822, 29] on input "allogene" at bounding box center [1009, 21] width 509 height 40
drag, startPoint x: 838, startPoint y: 24, endPoint x: 670, endPoint y: 17, distance: 168.3
click at [670, 17] on div "allogene" at bounding box center [715, 21] width 1147 height 42
type input "offline@allogene"
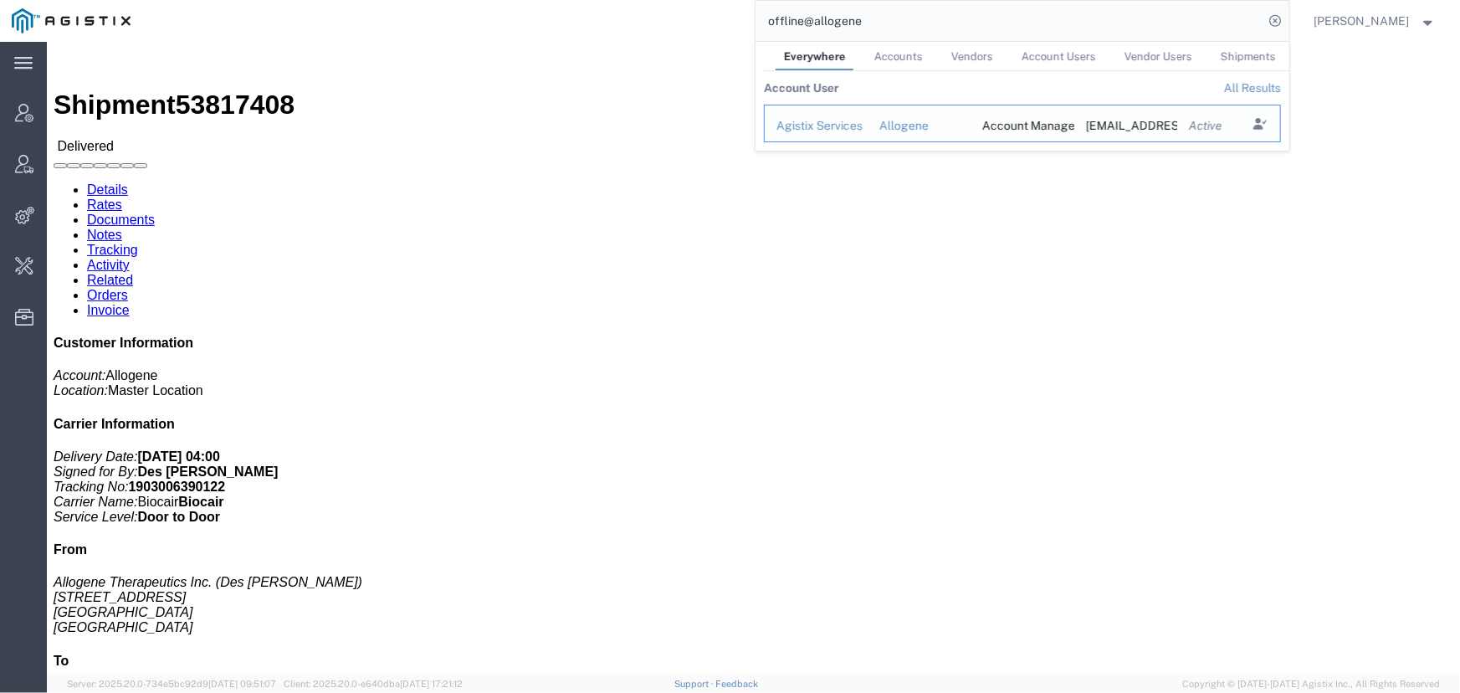
click at [892, 121] on div "Allogene" at bounding box center [918, 126] width 80 height 18
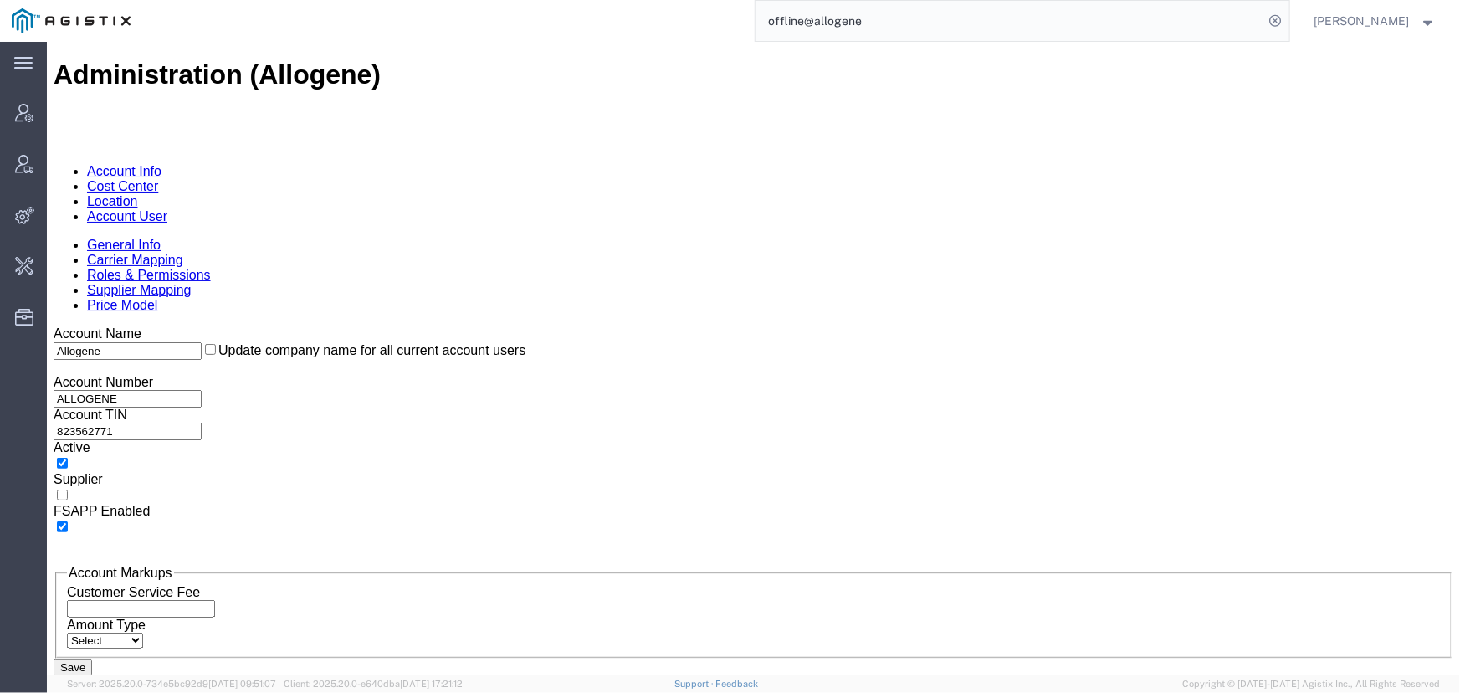
click at [166, 208] on link "Account User" at bounding box center [126, 215] width 80 height 14
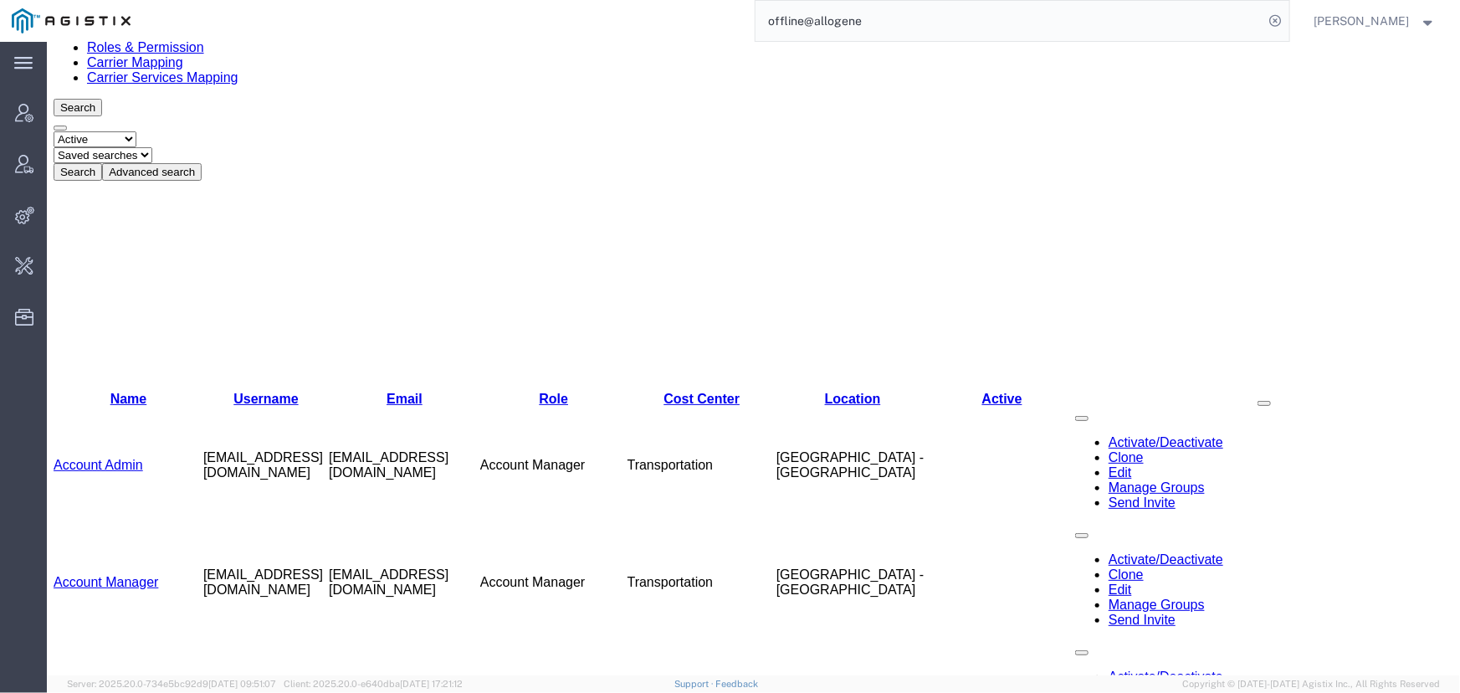
scroll to position [75, 0]
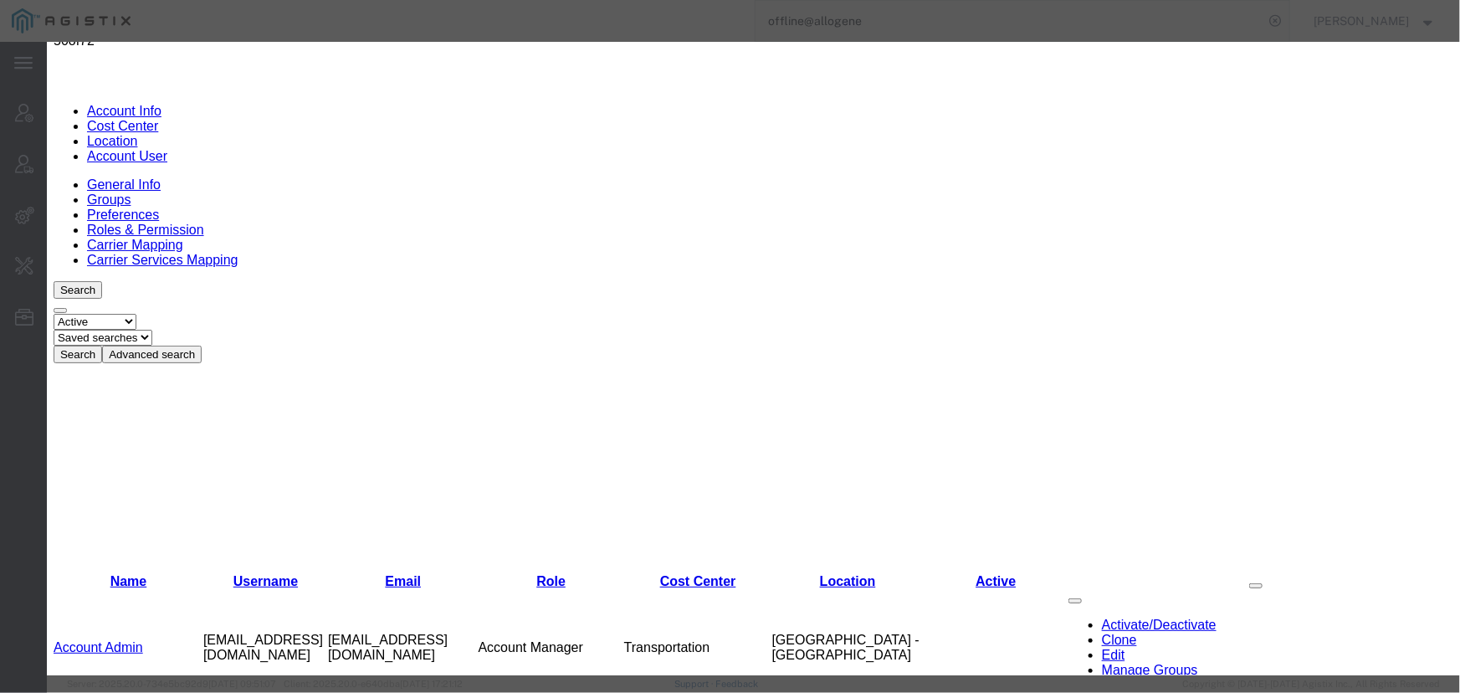
select select "COSTCENTER"
select select "65131"
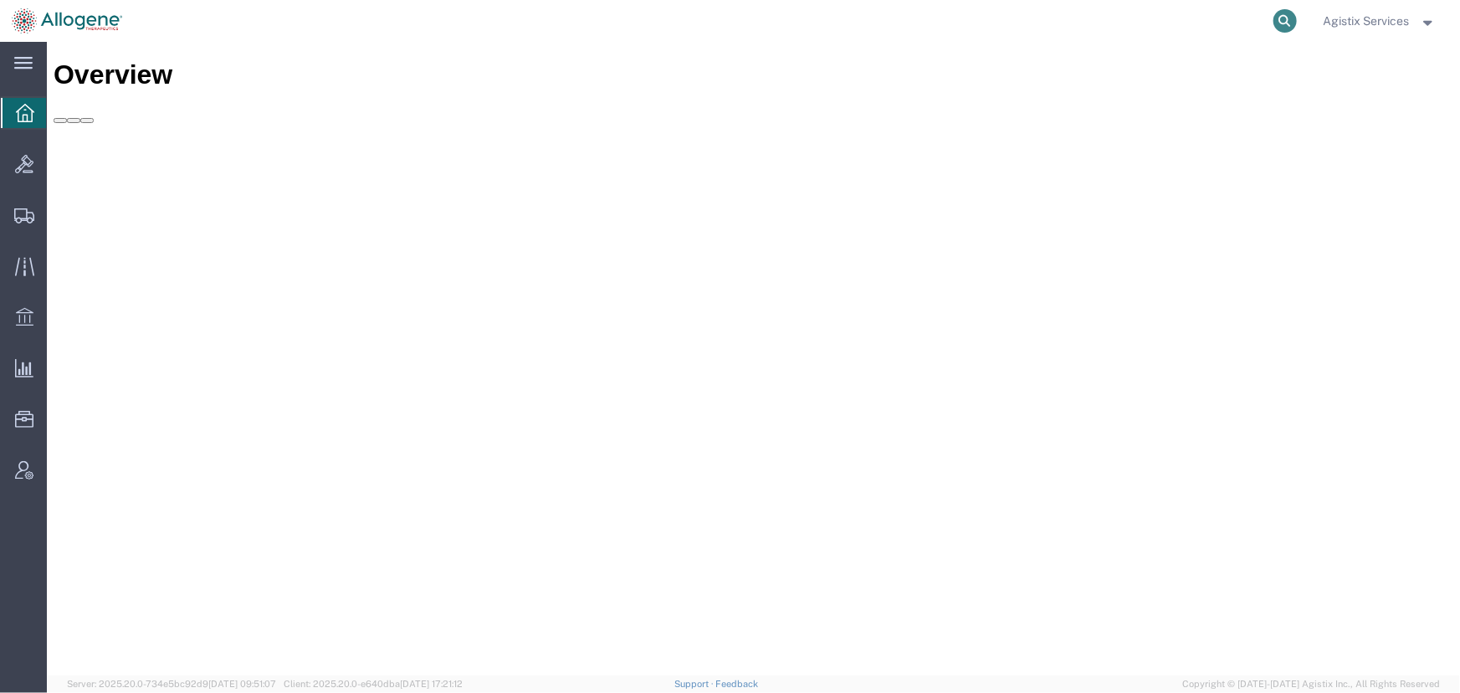
click at [1273, 23] on icon at bounding box center [1284, 20] width 23 height 23
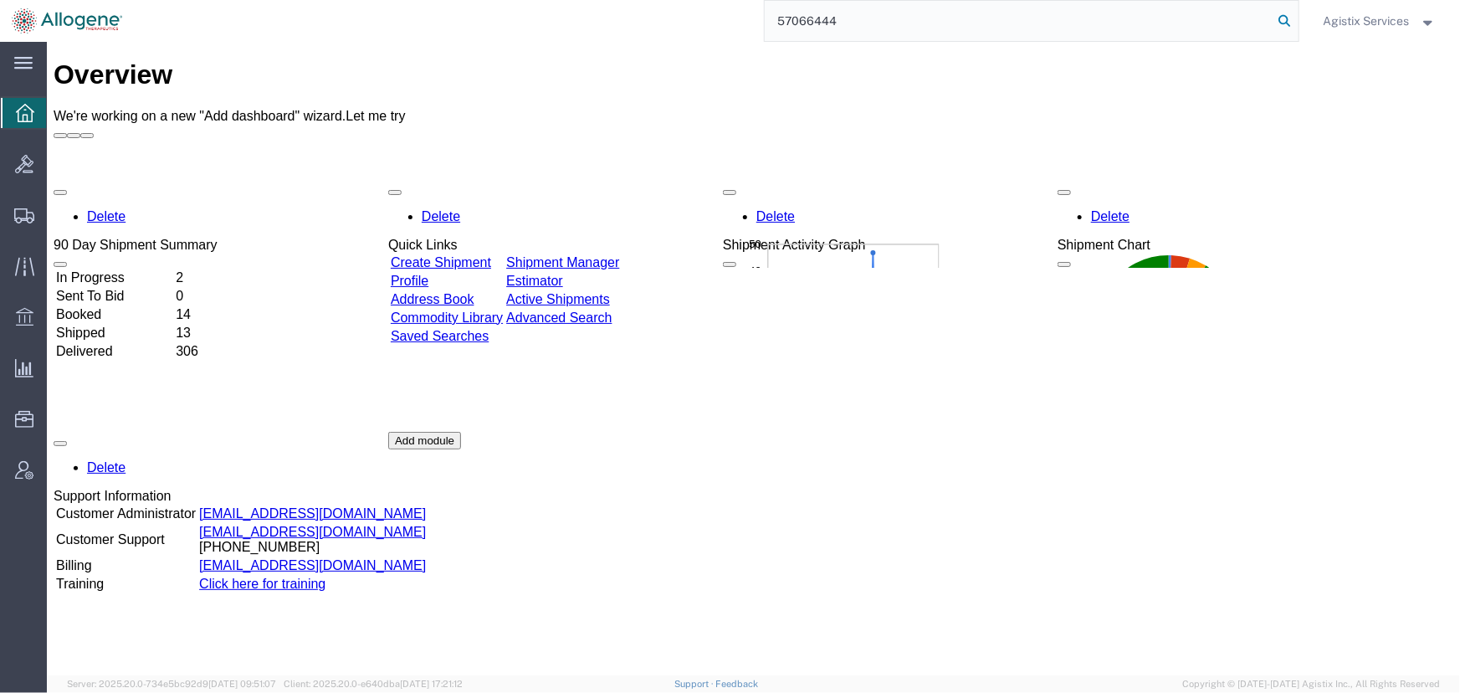
type input "57066444"
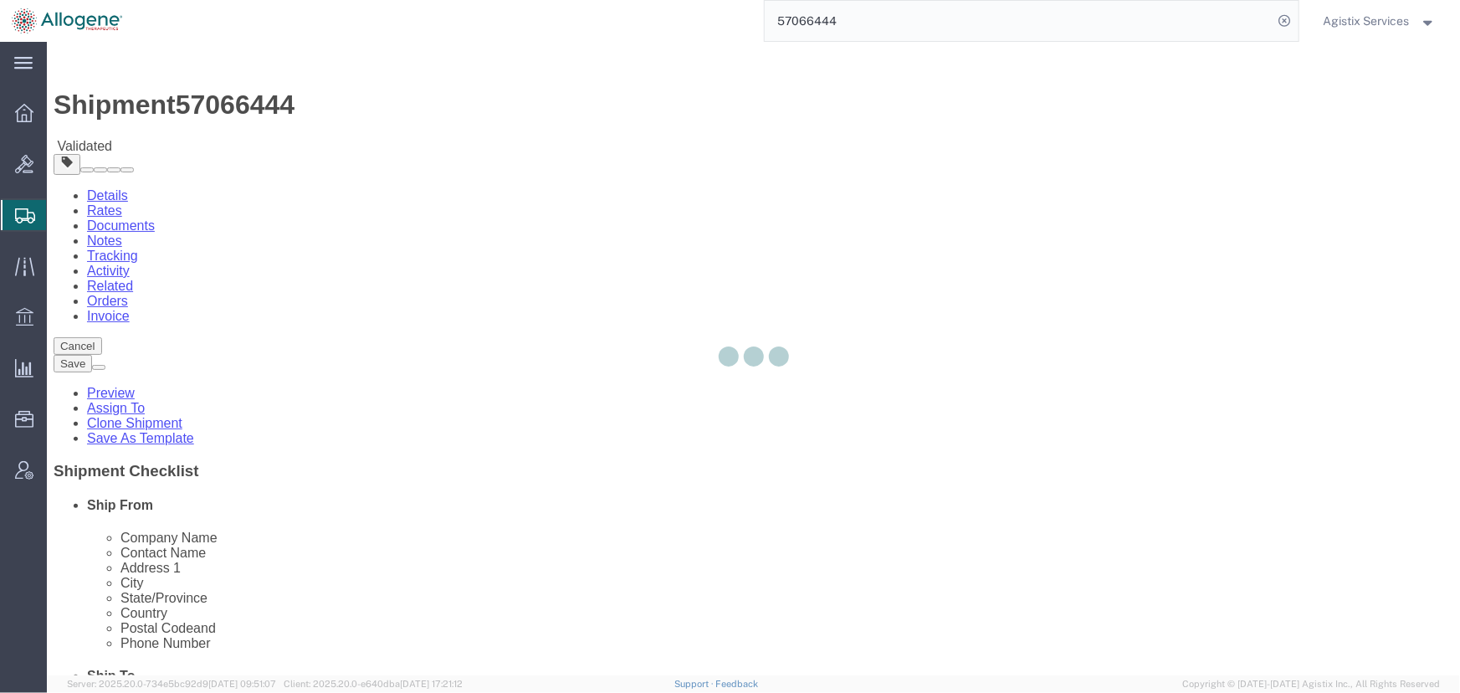
select select "52632"
select select
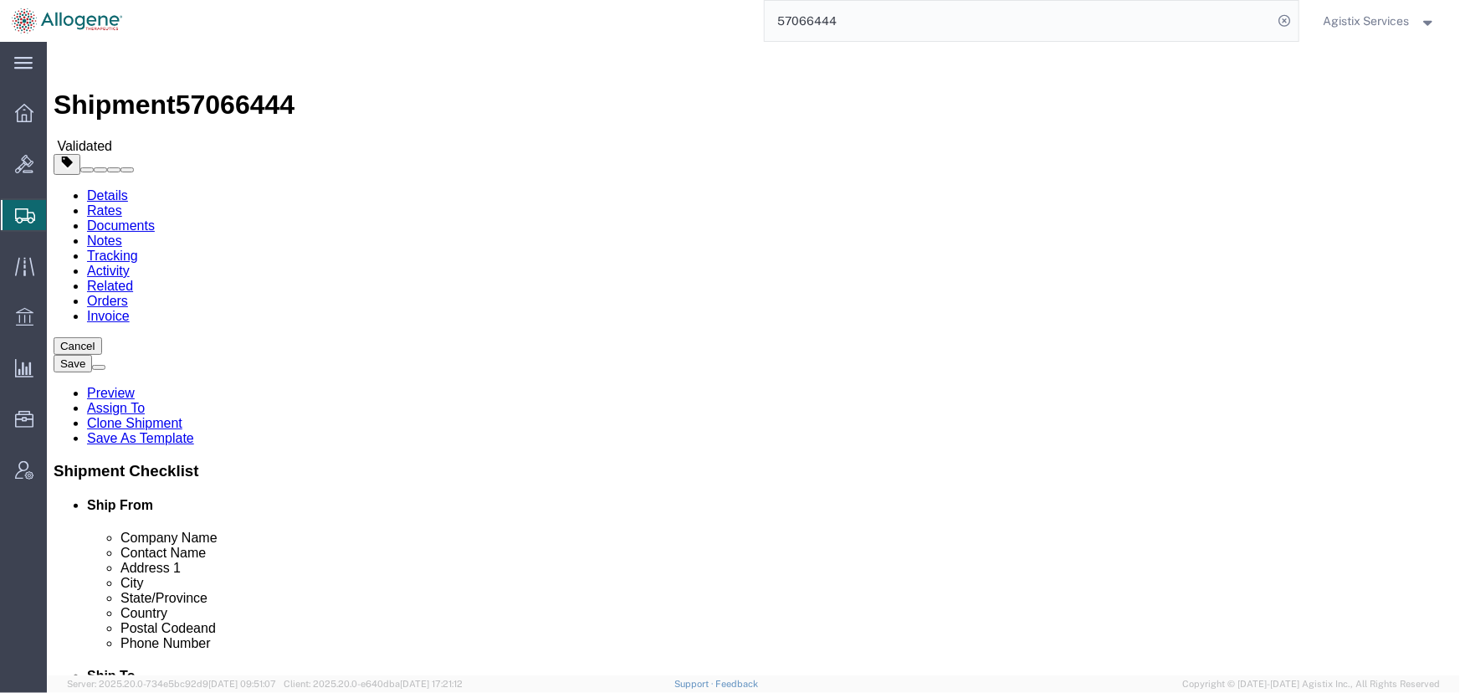
click button "Rate Shipment"
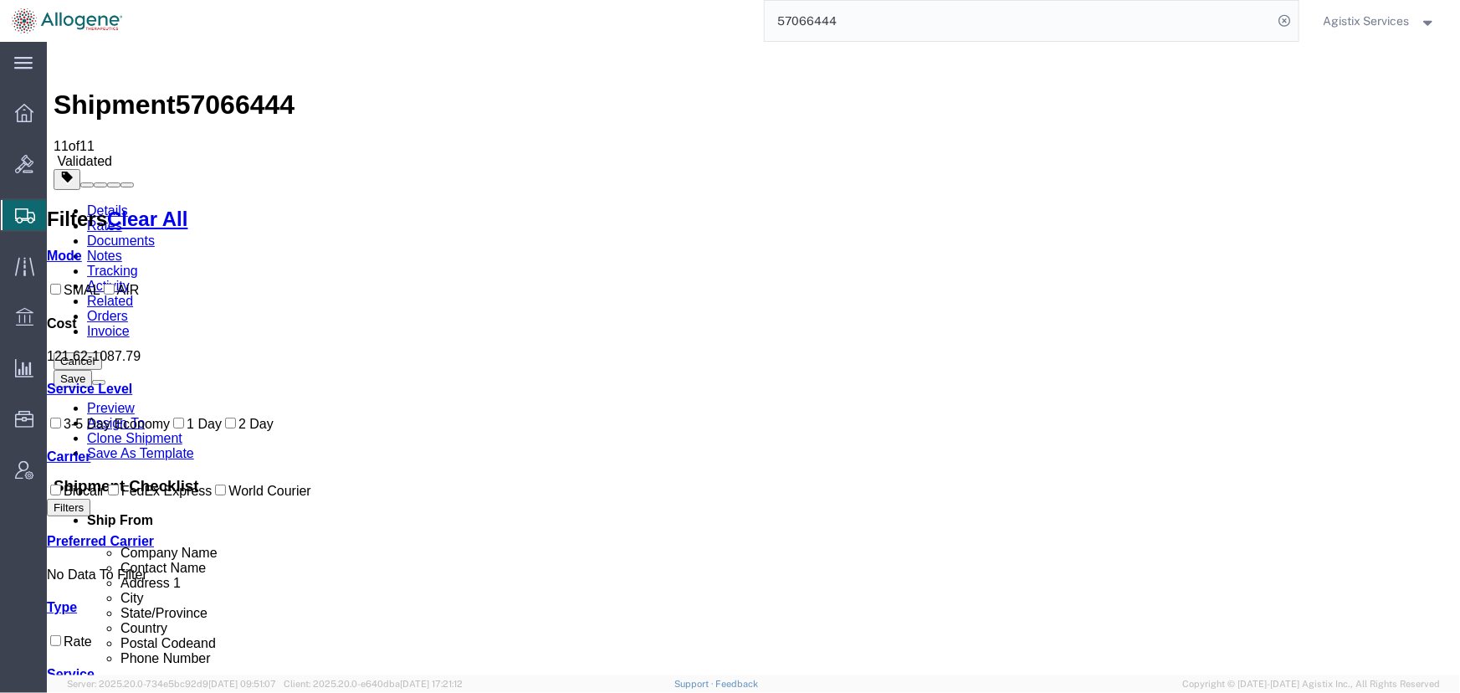
click at [129, 278] on link "Activity" at bounding box center [107, 285] width 43 height 14
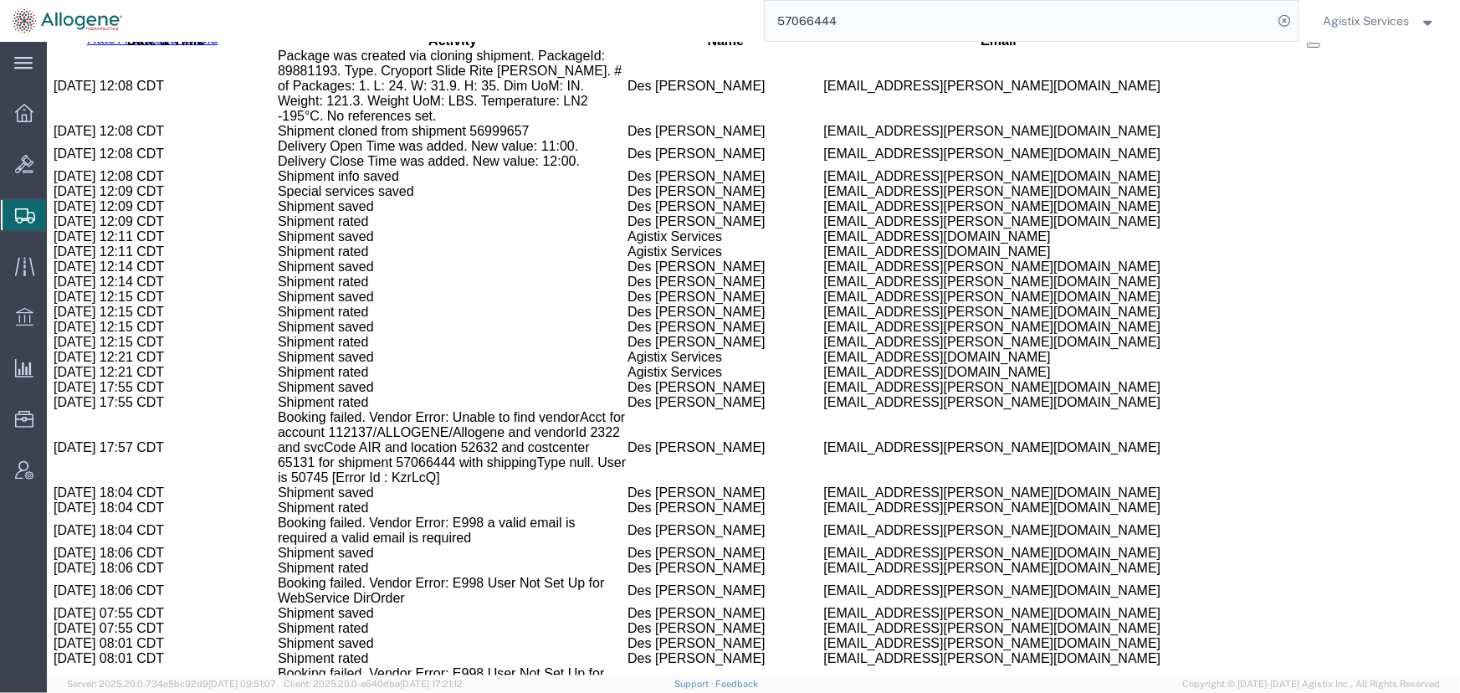
scroll to position [1218, 0]
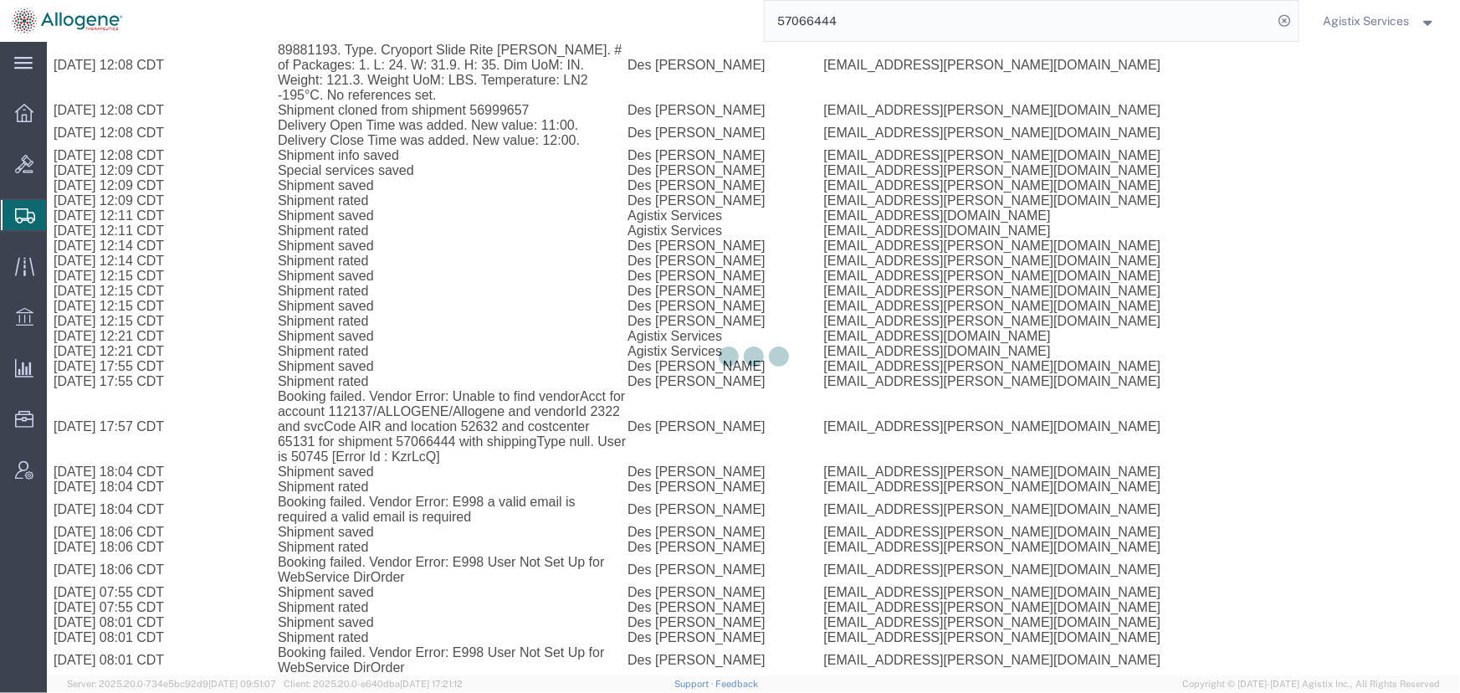
select select "52632"
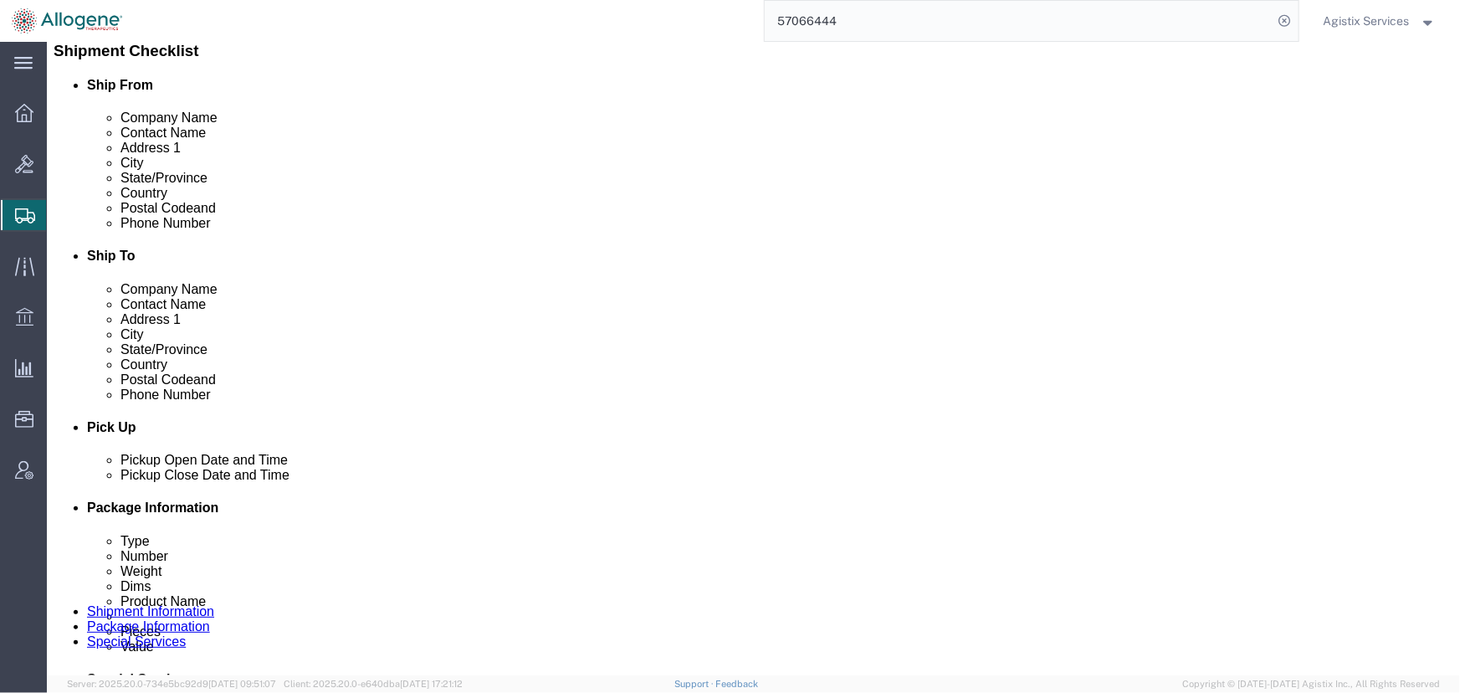
scroll to position [346, 0]
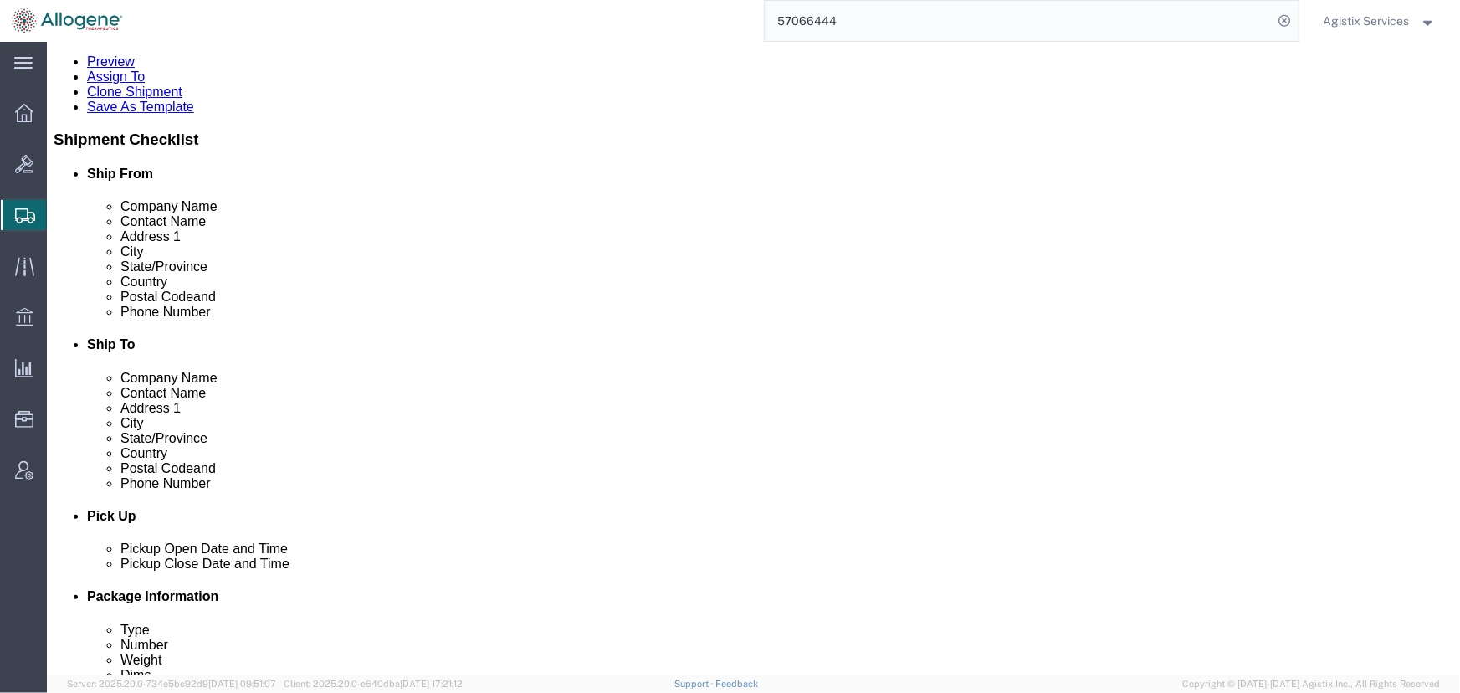
click link "Package Information"
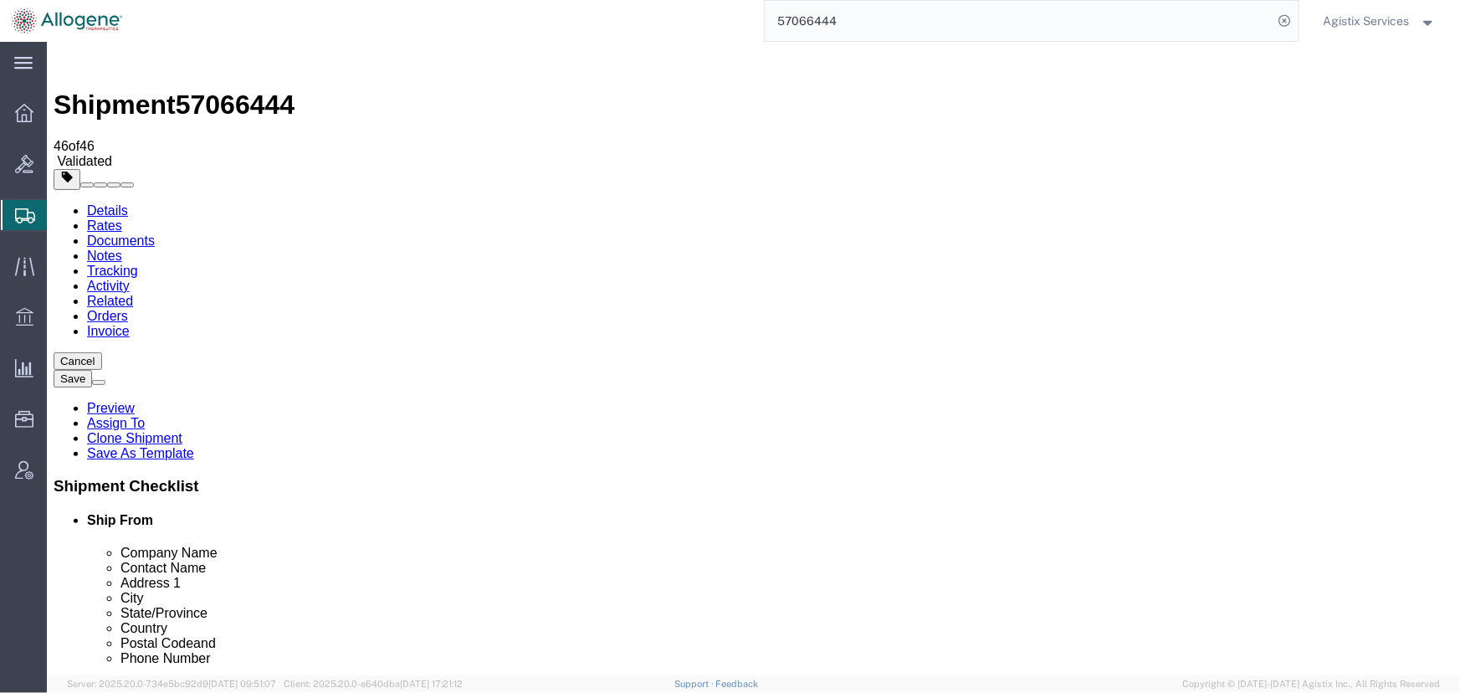
click link "Special Services"
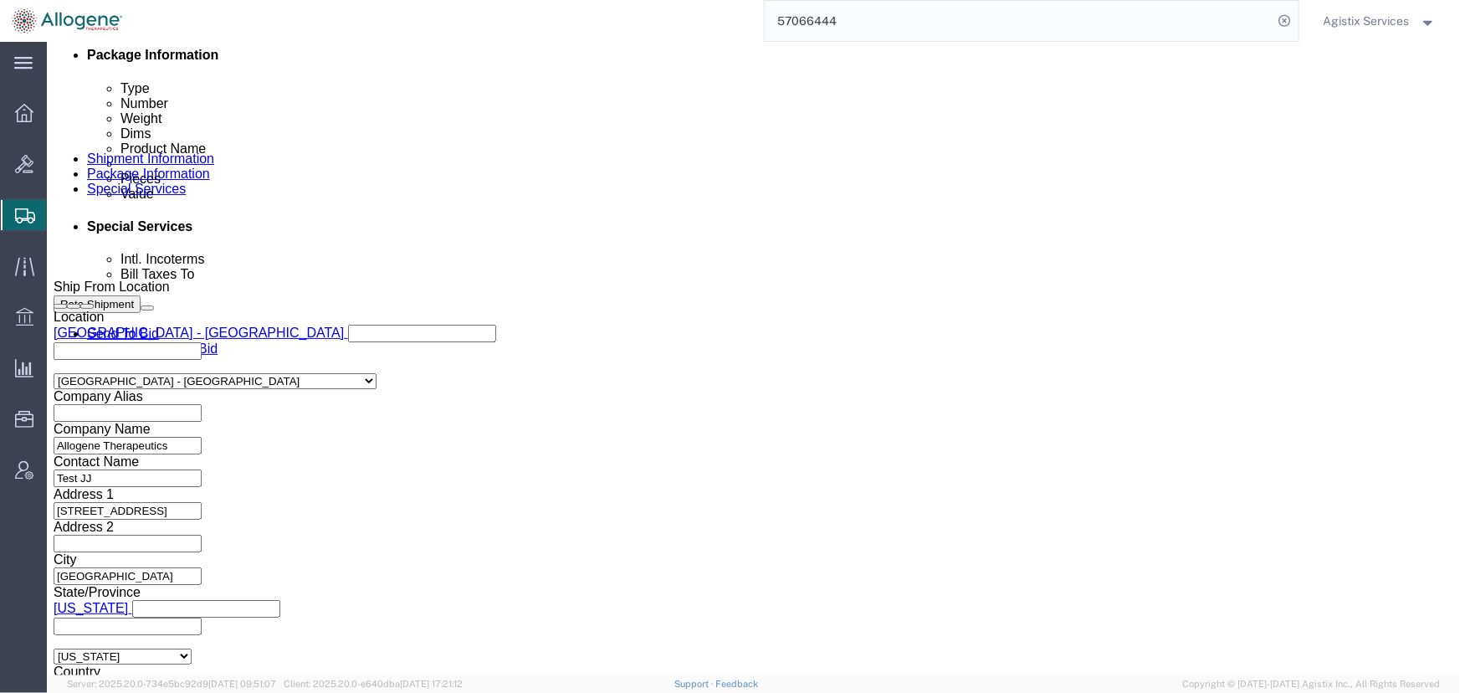
scroll to position [760, 0]
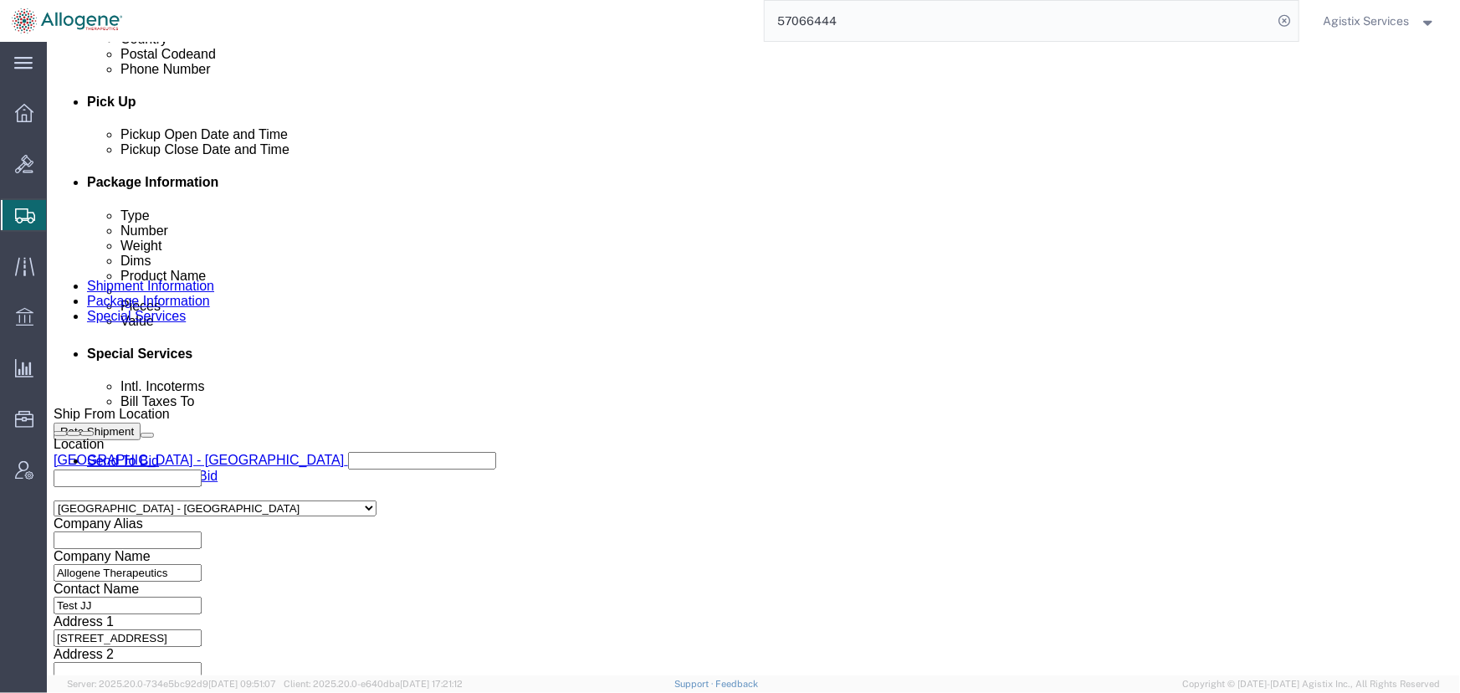
click select "Select Yes No"
select select
click select "Select Yes No"
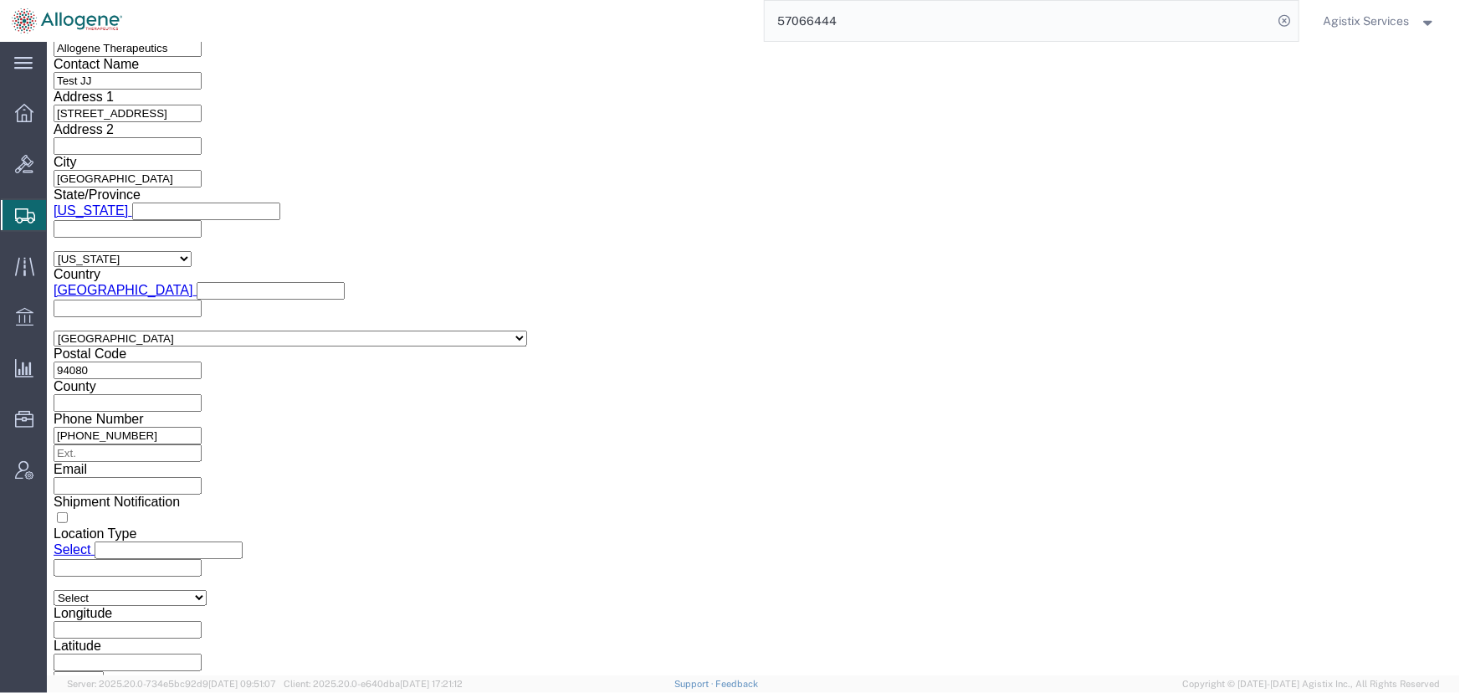
scroll to position [1293, 0]
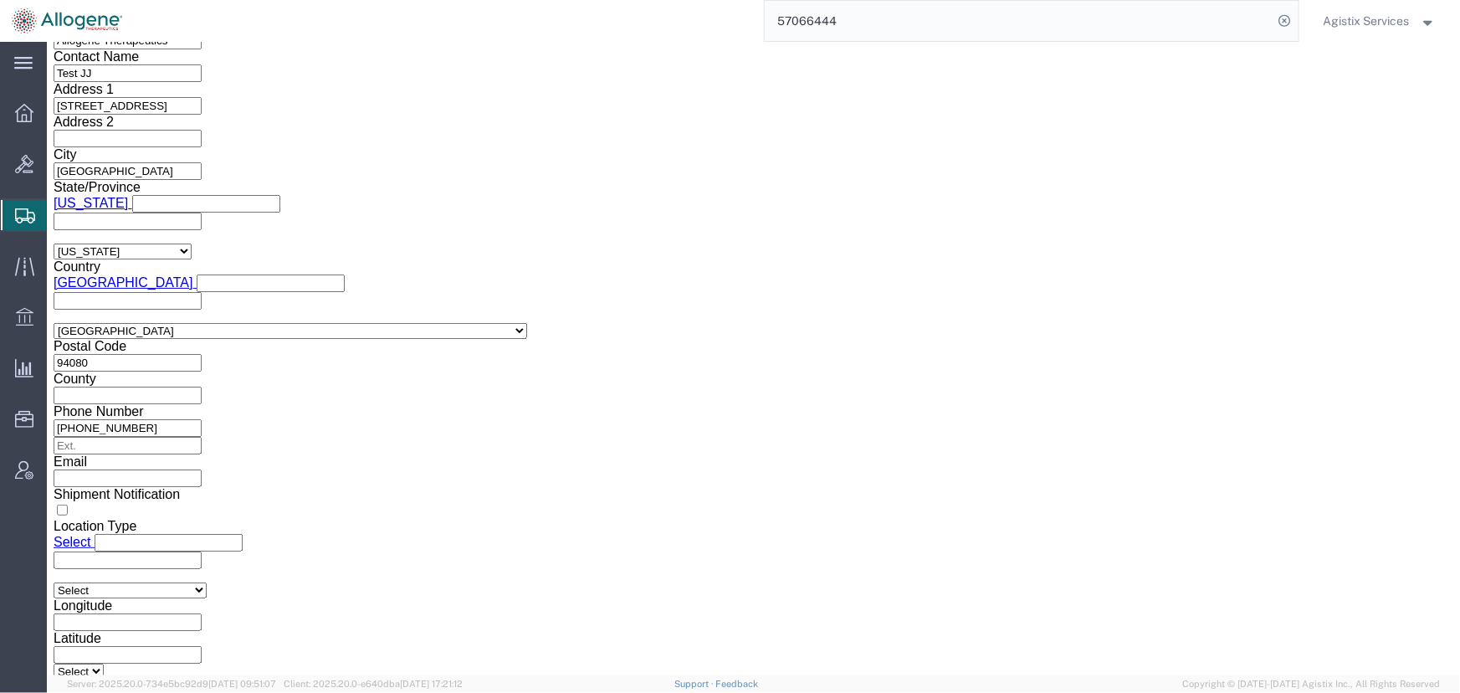
drag, startPoint x: 413, startPoint y: 402, endPoint x: 143, endPoint y: 392, distance: 270.4
click div "Email [EMAIL_ADDRESS][PERSON_NAME][DOMAIN_NAME]"
drag, startPoint x: 796, startPoint y: 204, endPoint x: 610, endPoint y: 214, distance: 186.0
click div "Contact Name [PERSON_NAME]"
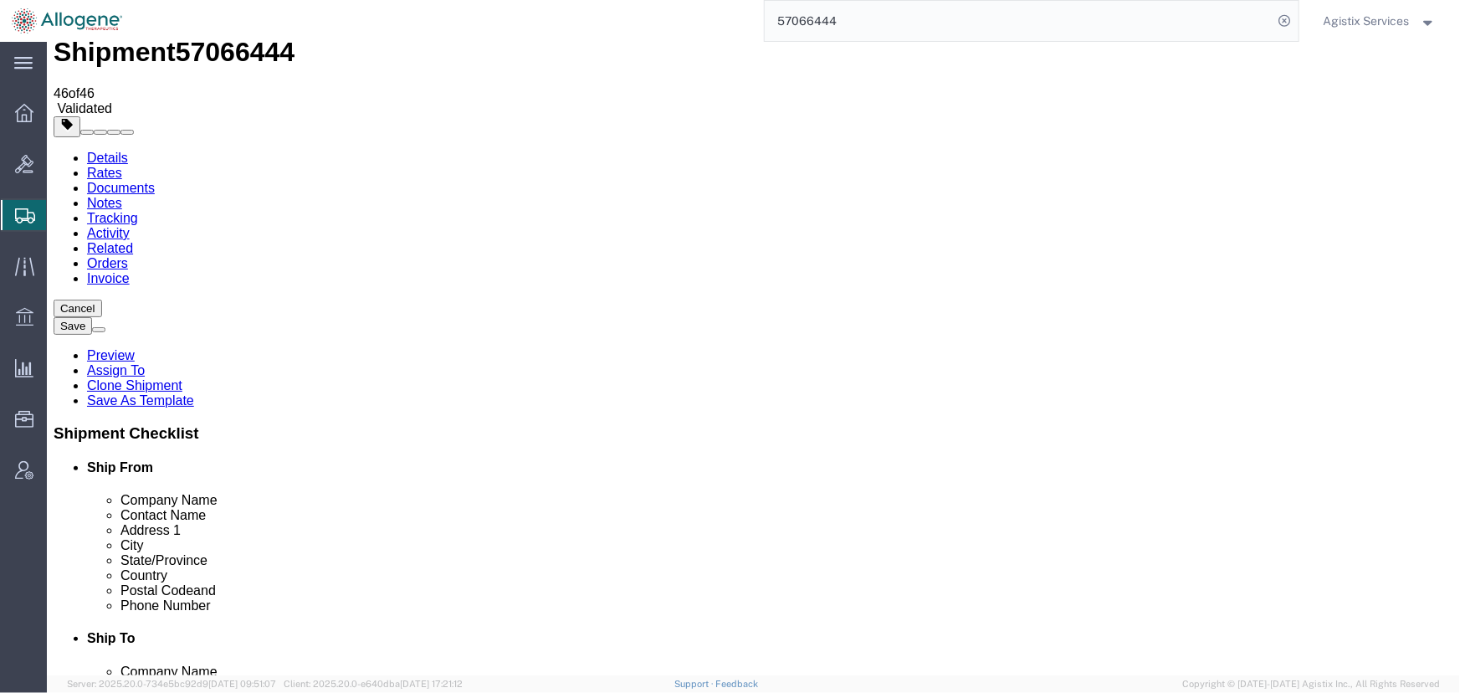
scroll to position [0, 0]
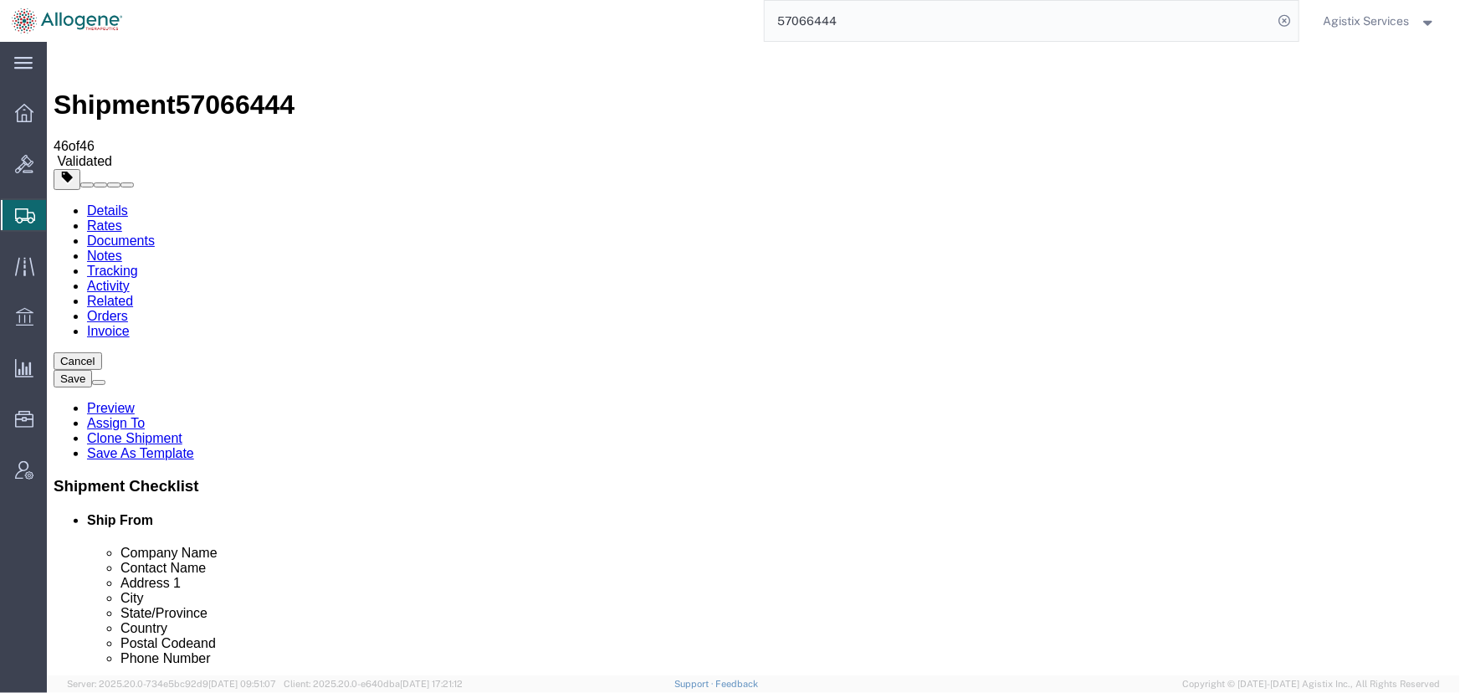
click link "Package Information"
click dt "Pieces:"
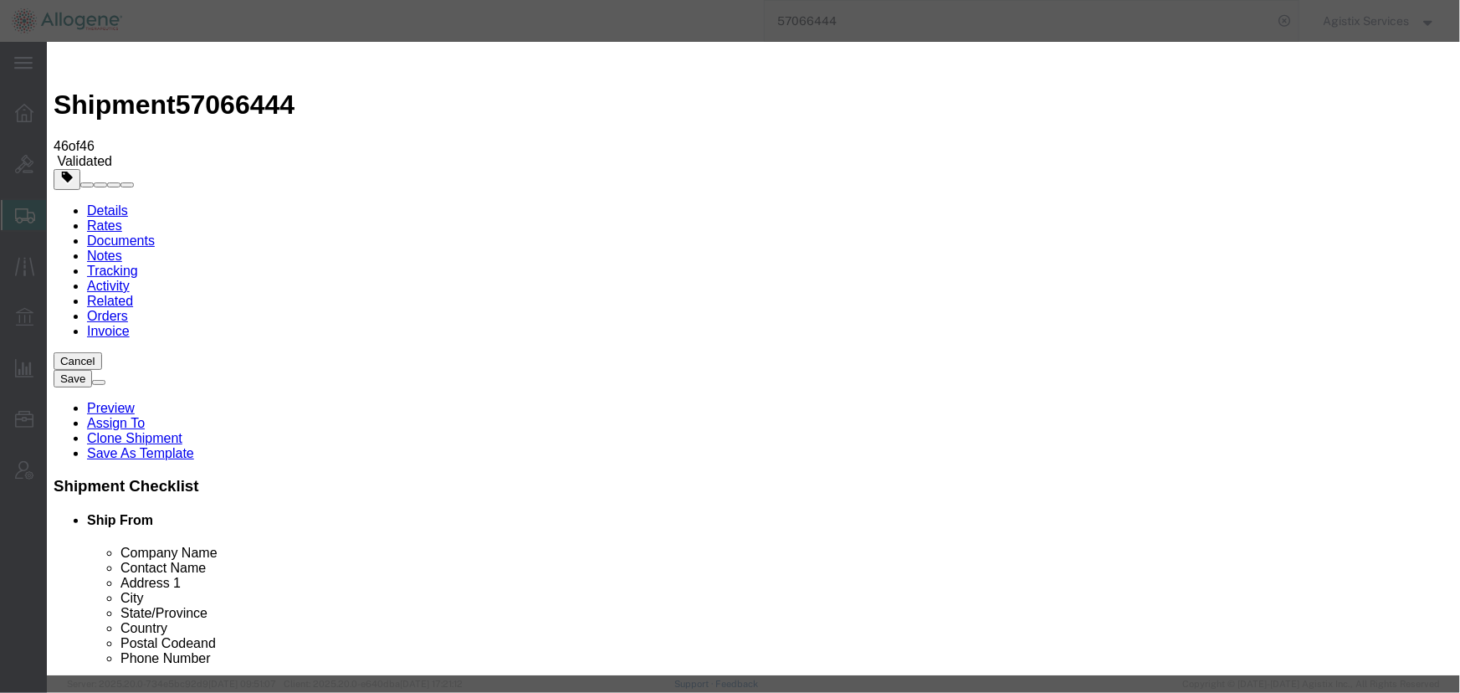
scroll to position [468, 0]
click icon "button"
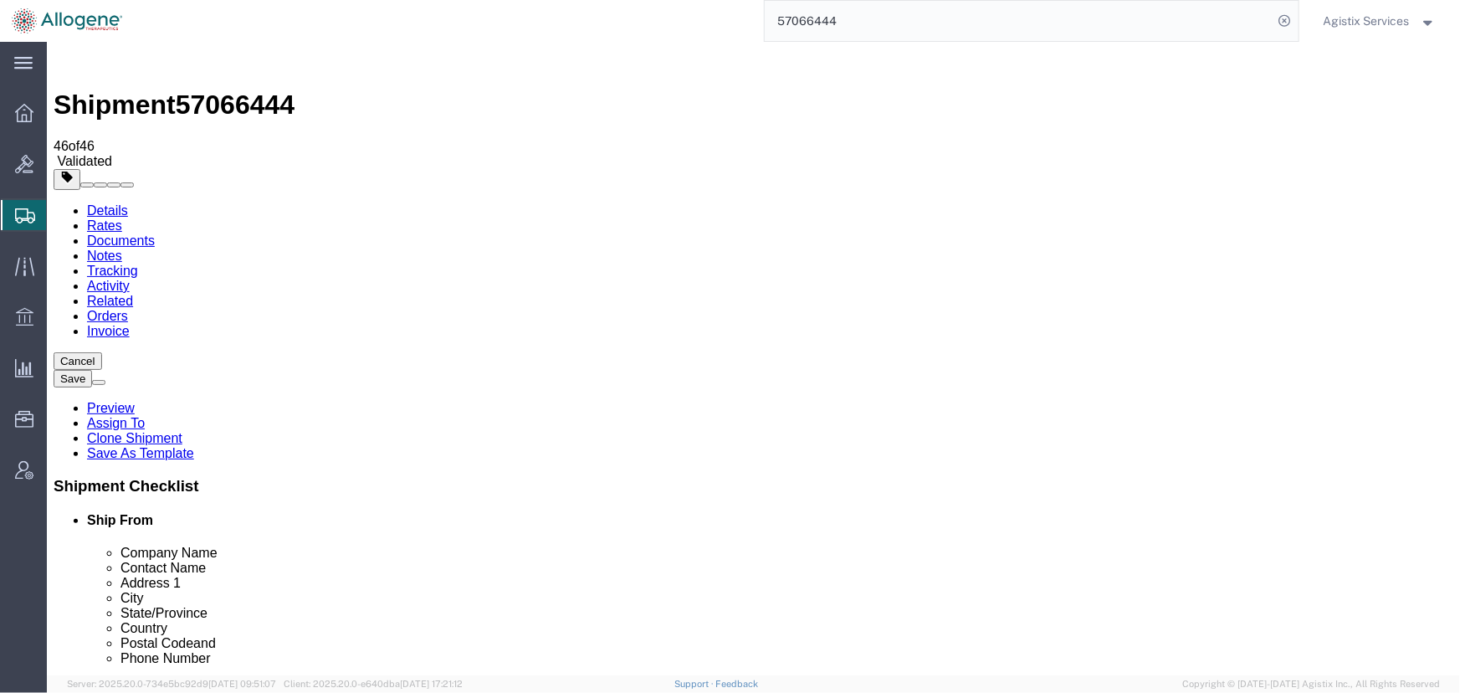
click link "Shipment Information"
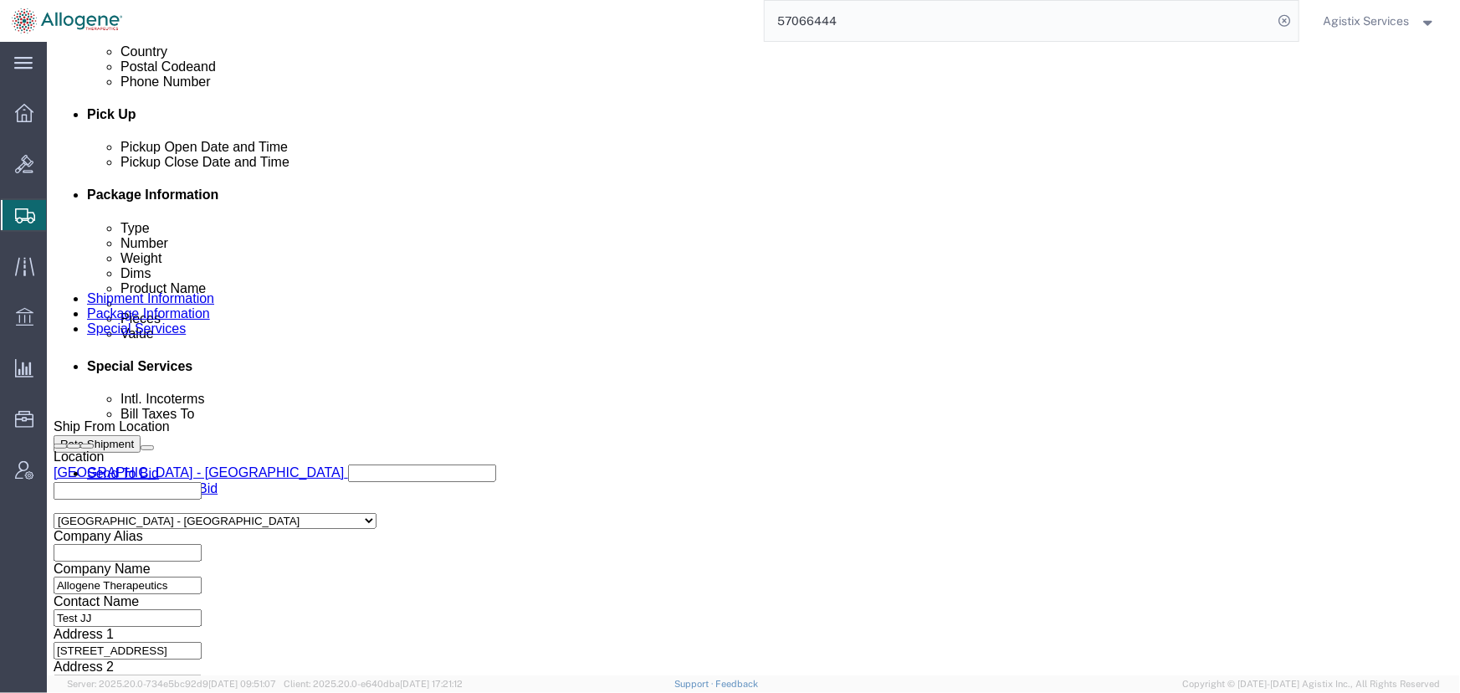
scroll to position [803, 0]
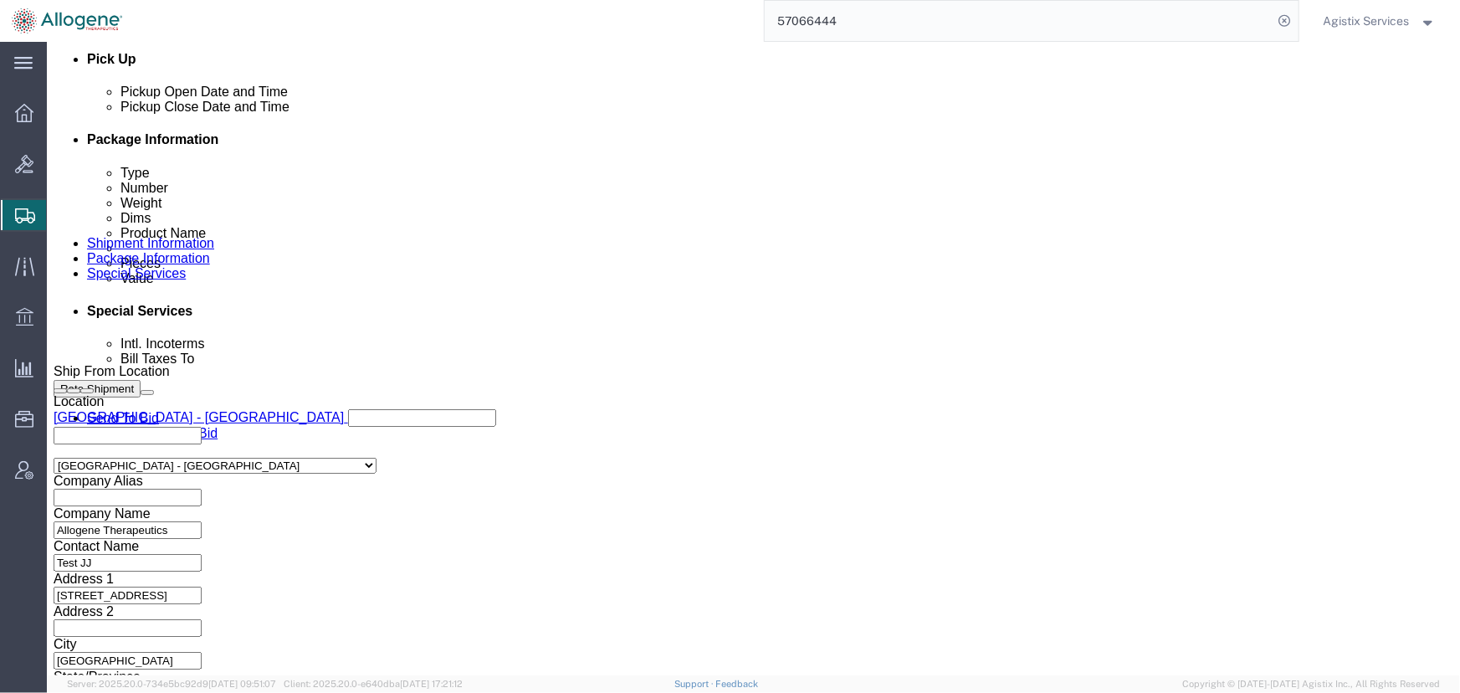
click button "Rate Shipment"
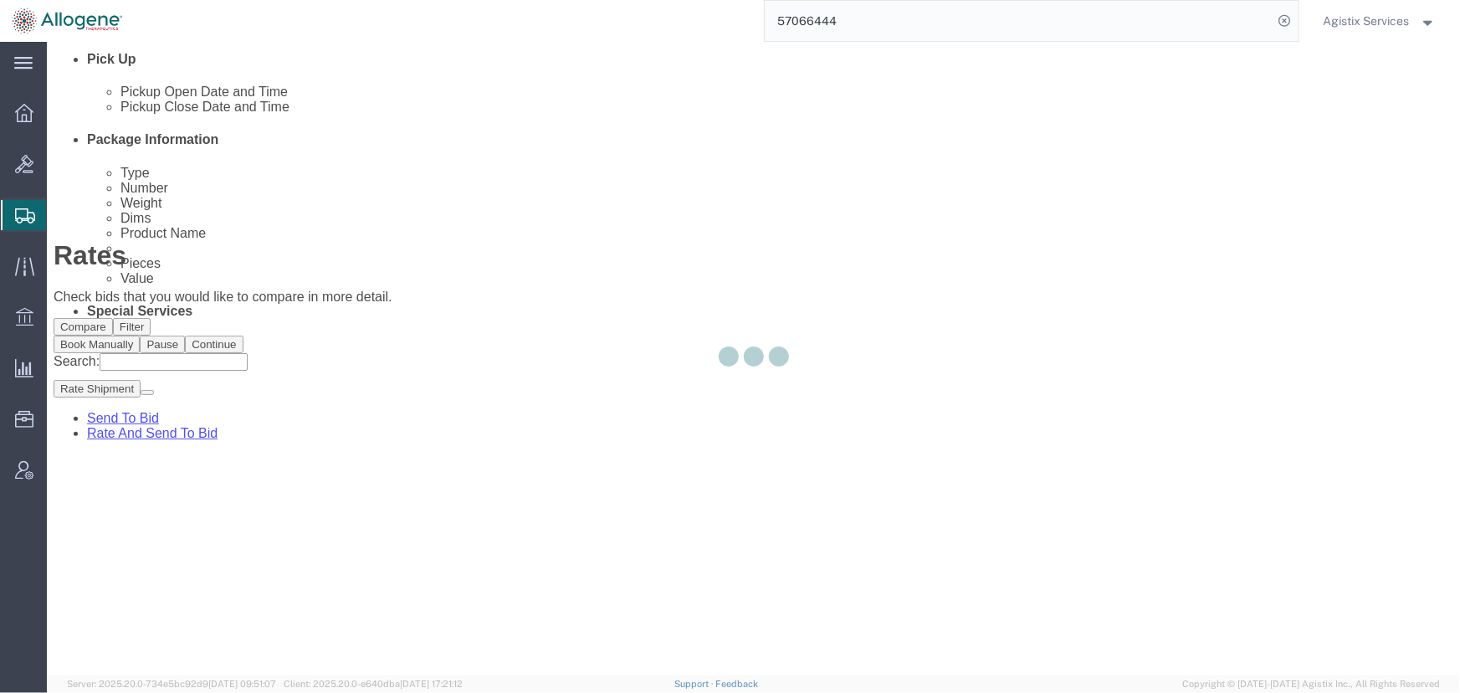
scroll to position [0, 0]
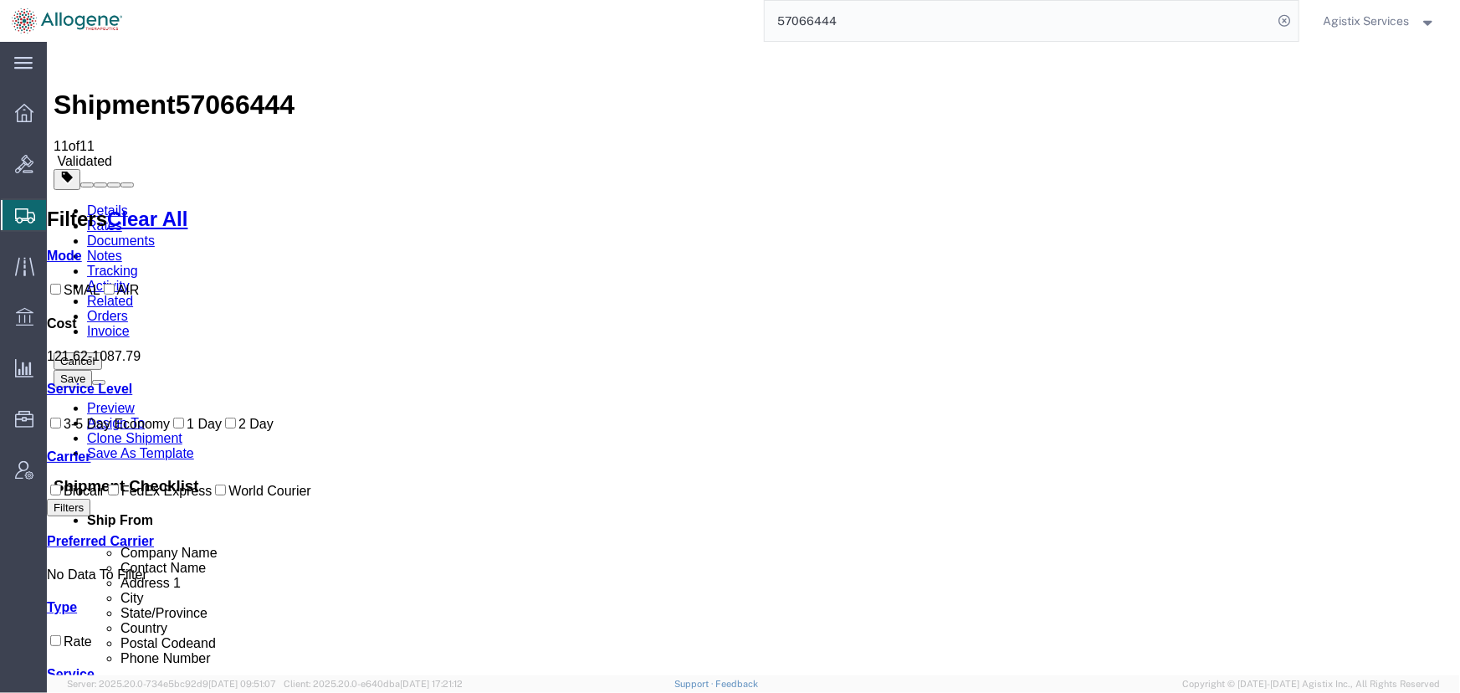
click at [129, 278] on link "Activity" at bounding box center [107, 285] width 43 height 14
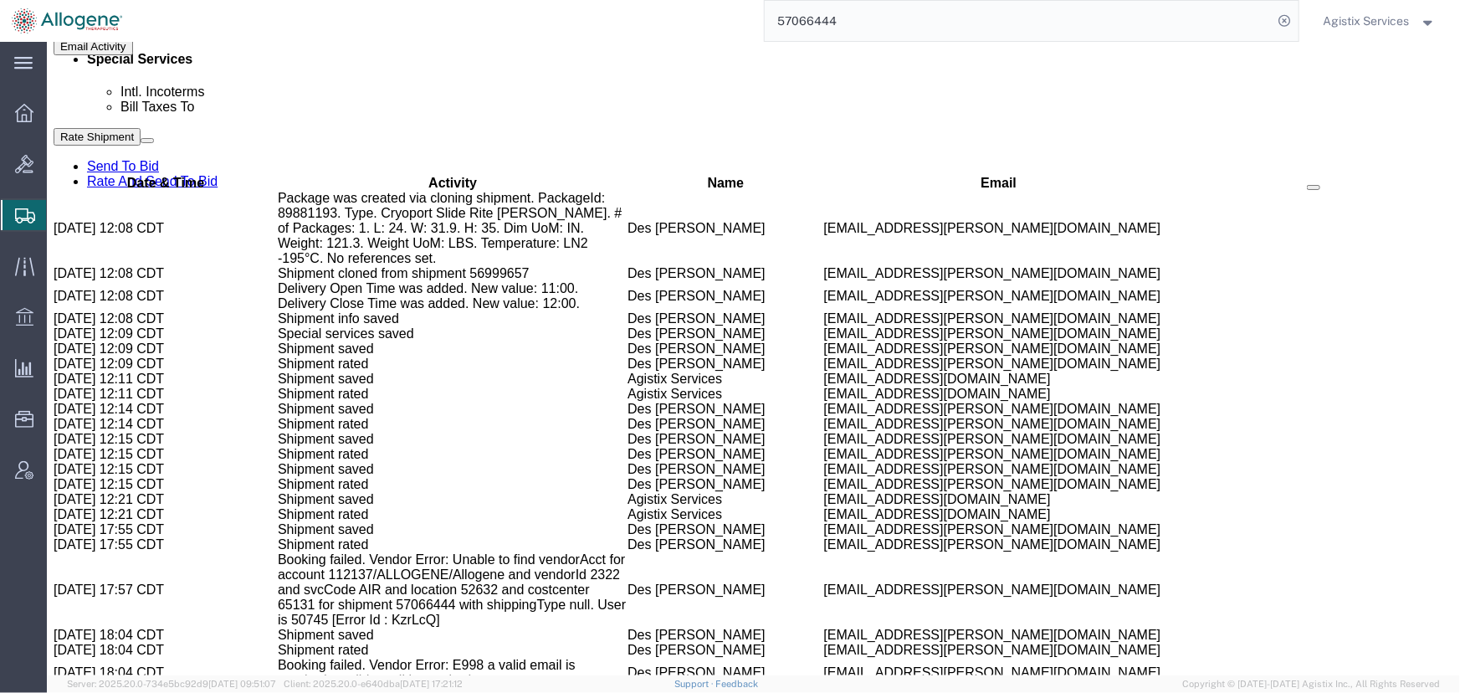
scroll to position [1329, 0]
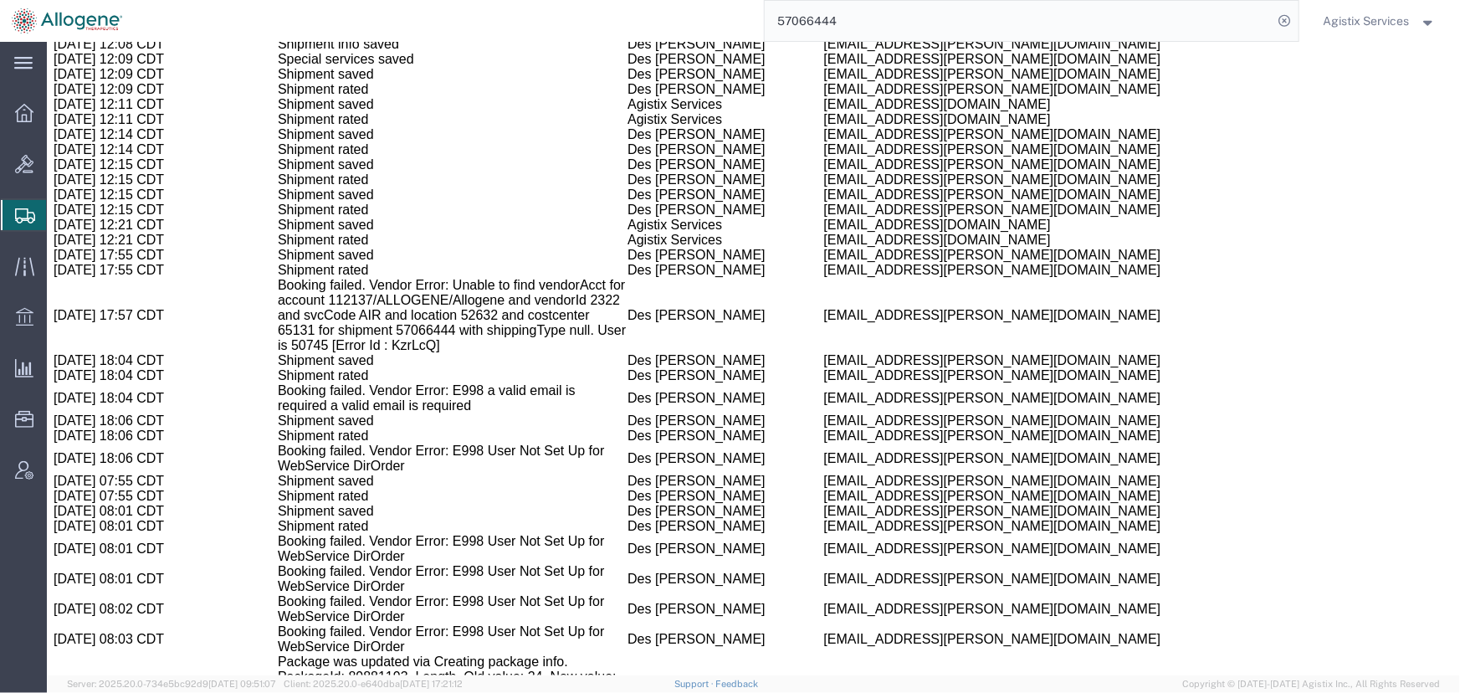
drag, startPoint x: 227, startPoint y: 611, endPoint x: 404, endPoint y: 640, distance: 179.8
copy td "Booking failed. Vendor Error: E998 Invalid Project BCTR NYC CustNo 800043762 Pr…"
click at [1380, 26] on span "Agistix Services" at bounding box center [1367, 21] width 86 height 18
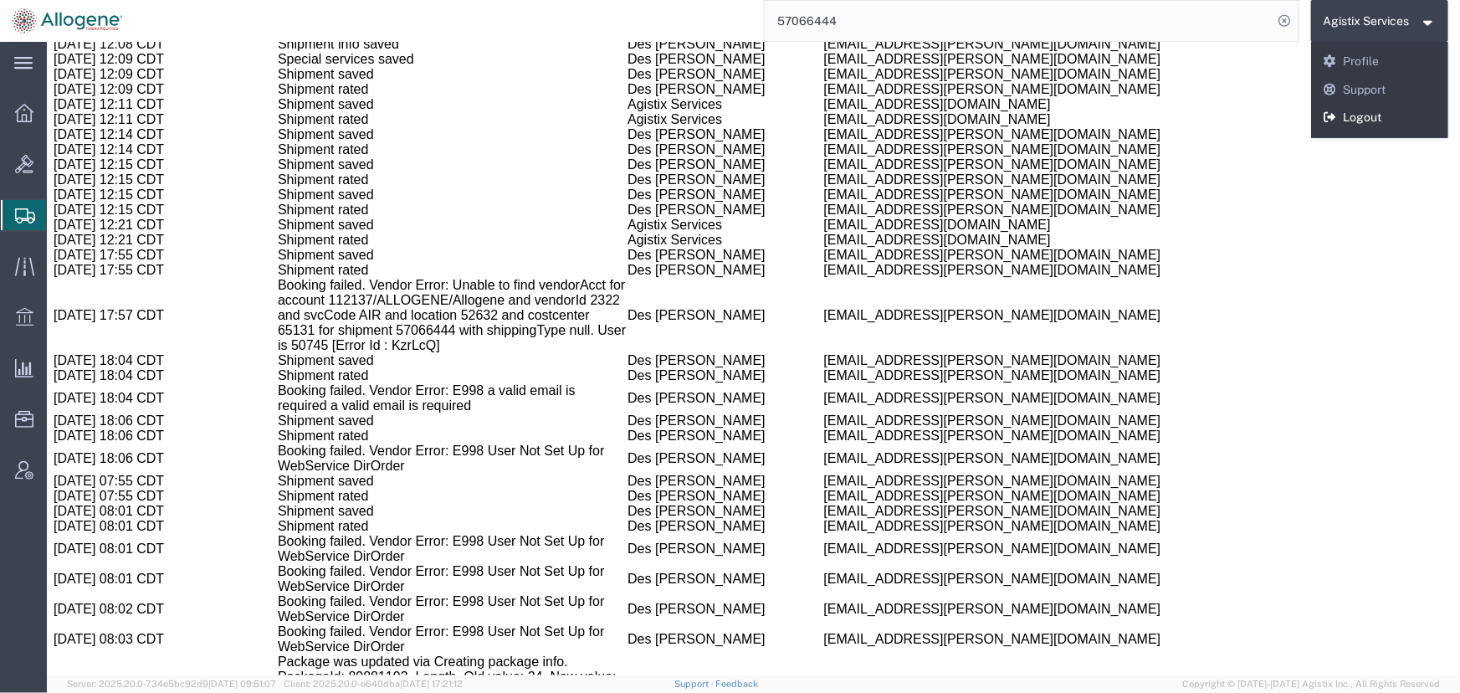
click at [1346, 115] on link "Logout" at bounding box center [1380, 118] width 138 height 28
